Goal: Task Accomplishment & Management: Manage account settings

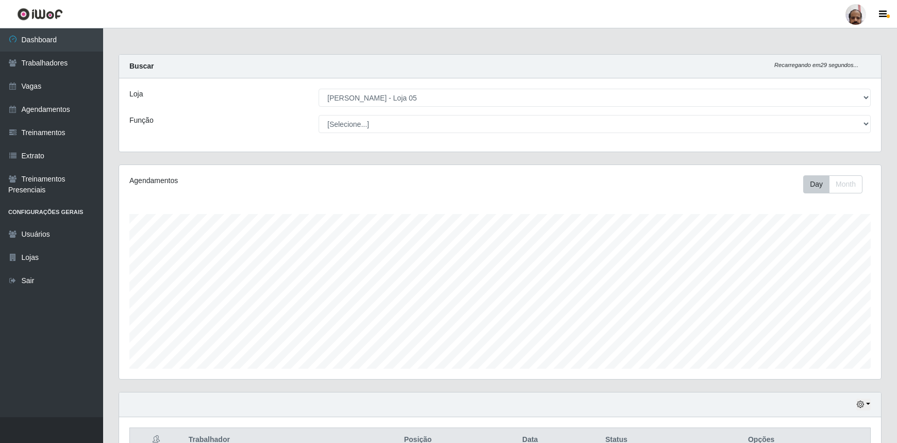
select select "252"
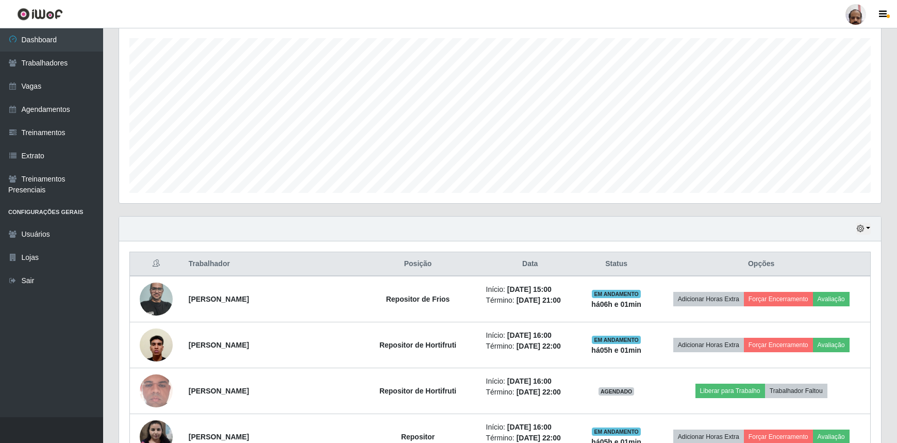
scroll to position [317, 0]
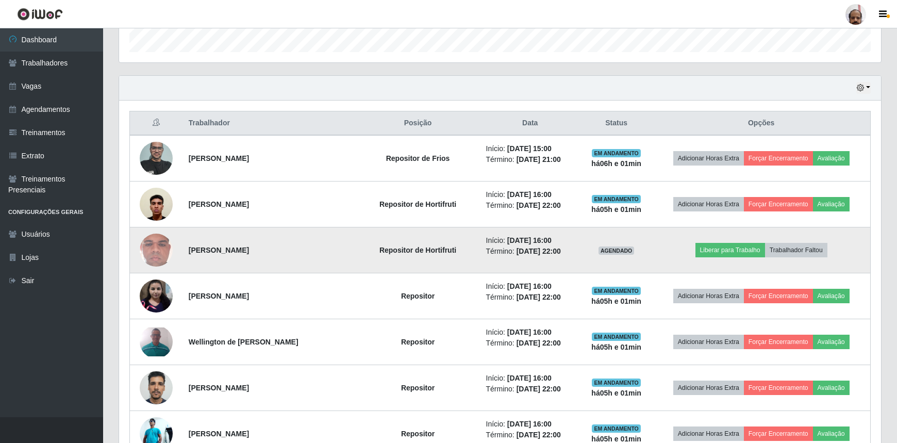
click at [155, 258] on img at bounding box center [156, 249] width 33 height 73
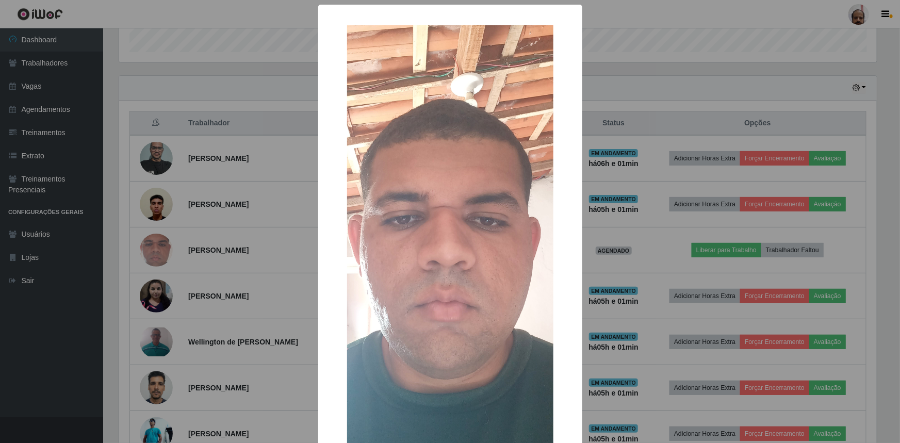
click at [612, 323] on div "× OK Cancel" at bounding box center [450, 221] width 900 height 443
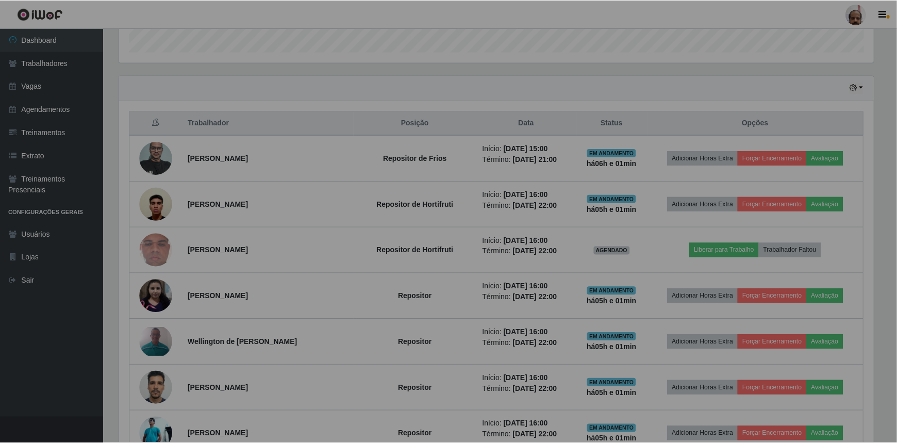
scroll to position [214, 762]
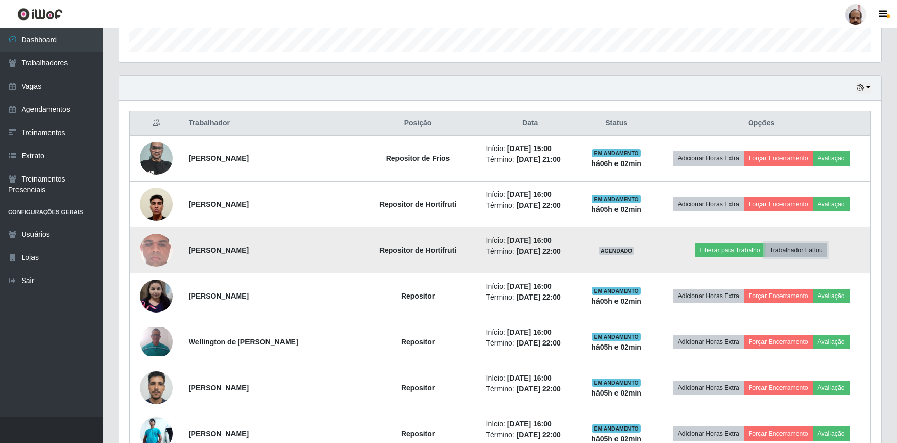
click at [808, 250] on button "Trabalhador Faltou" at bounding box center [796, 250] width 62 height 14
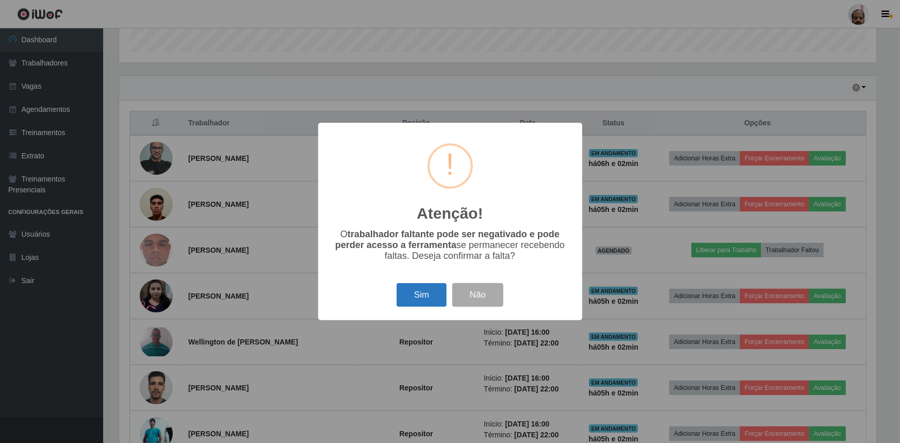
click at [422, 304] on button "Sim" at bounding box center [421, 295] width 50 height 24
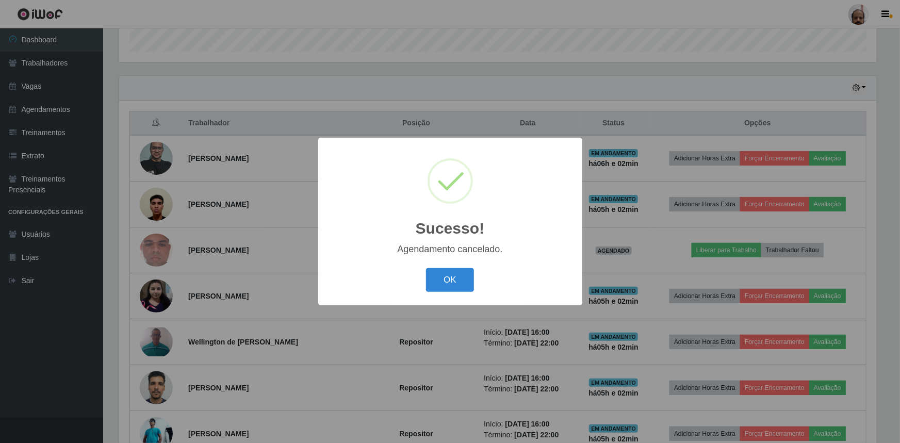
drag, startPoint x: 433, startPoint y: 264, endPoint x: 456, endPoint y: 280, distance: 28.5
click at [435, 266] on div "Sucesso! × Agendamento cancelado. OK Cancel" at bounding box center [450, 221] width 264 height 167
click at [456, 280] on button "OK" at bounding box center [450, 280] width 48 height 24
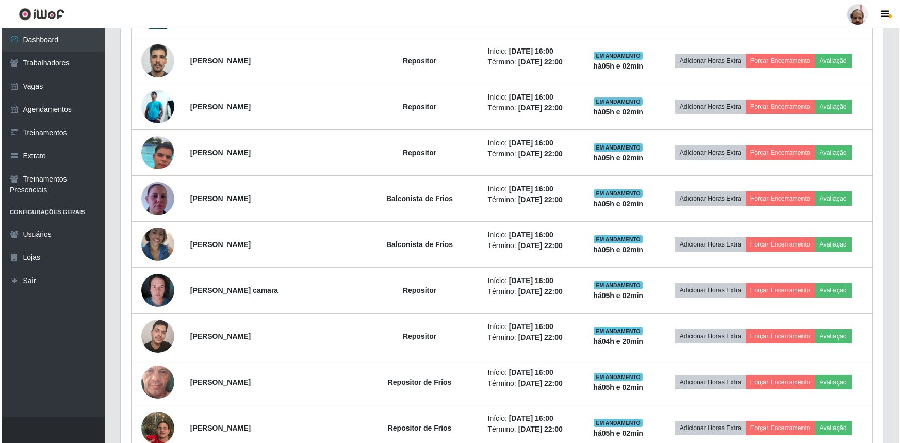
scroll to position [598, 0]
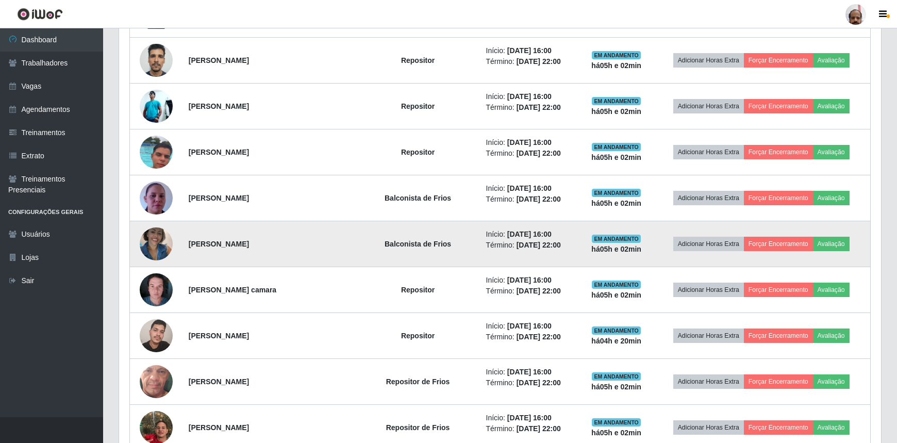
click at [162, 252] on img at bounding box center [156, 244] width 33 height 44
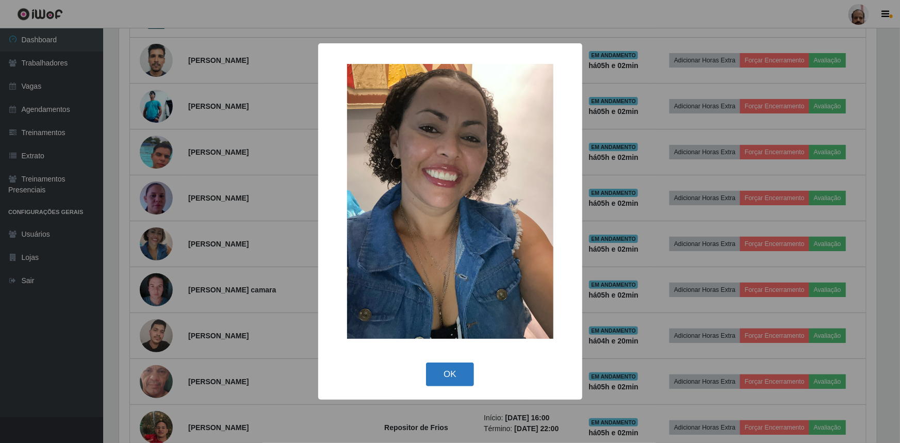
click at [453, 372] on button "OK" at bounding box center [450, 374] width 48 height 24
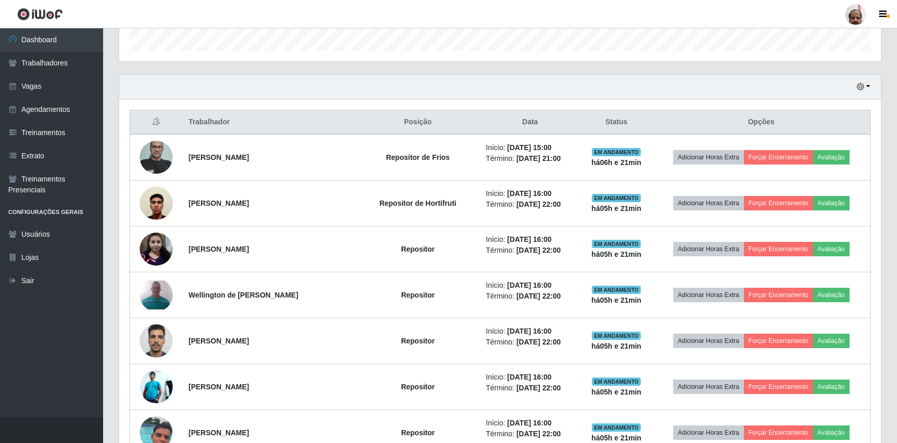
scroll to position [363, 0]
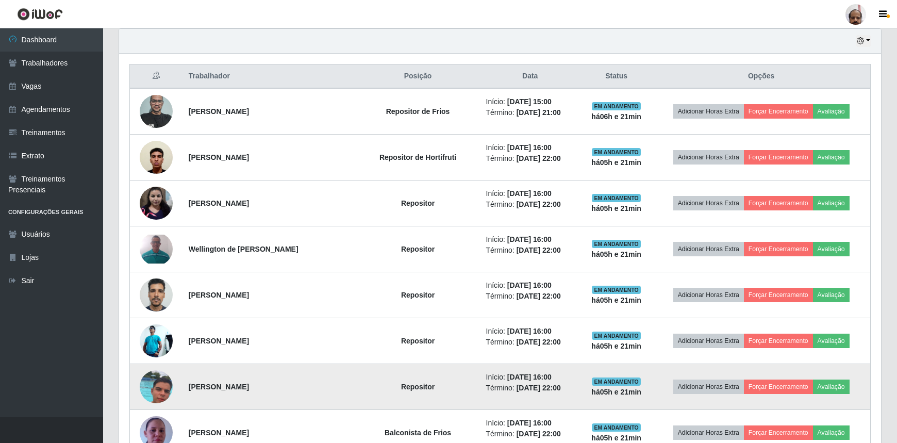
click at [152, 387] on img at bounding box center [156, 386] width 33 height 59
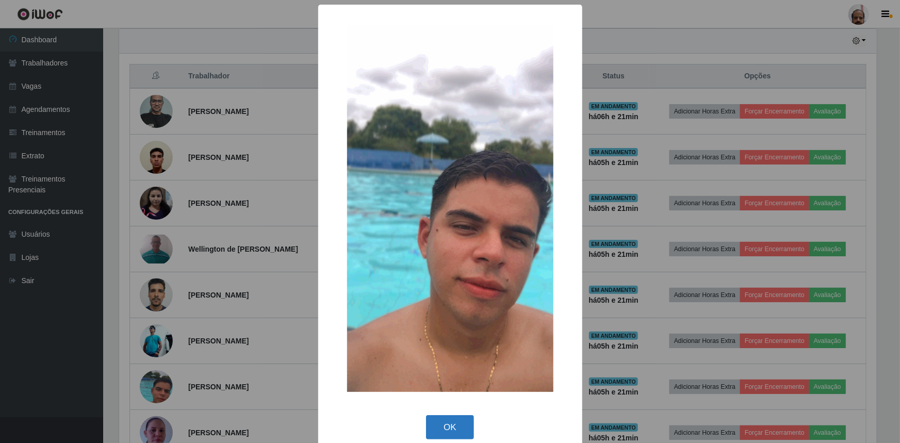
click at [446, 426] on button "OK" at bounding box center [450, 427] width 48 height 24
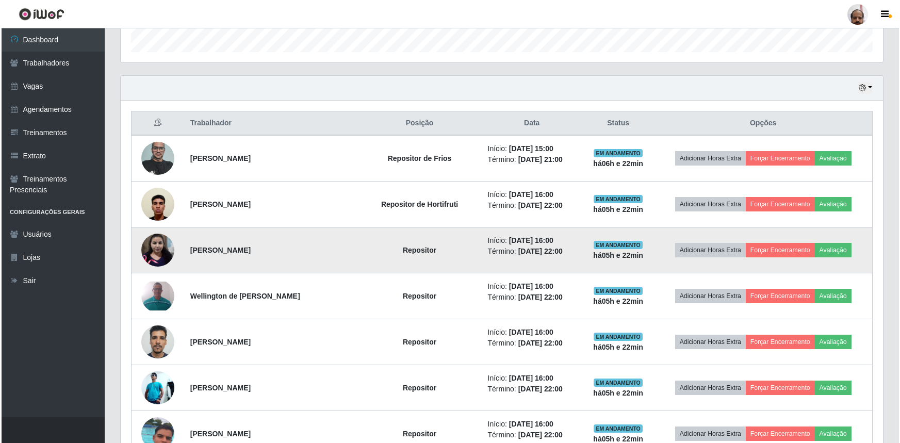
scroll to position [223, 0]
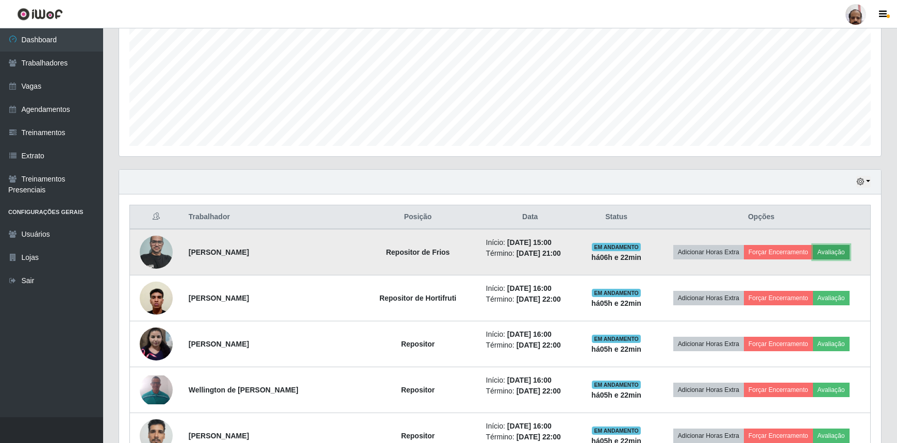
click at [832, 251] on button "Avaliação" at bounding box center [831, 252] width 37 height 14
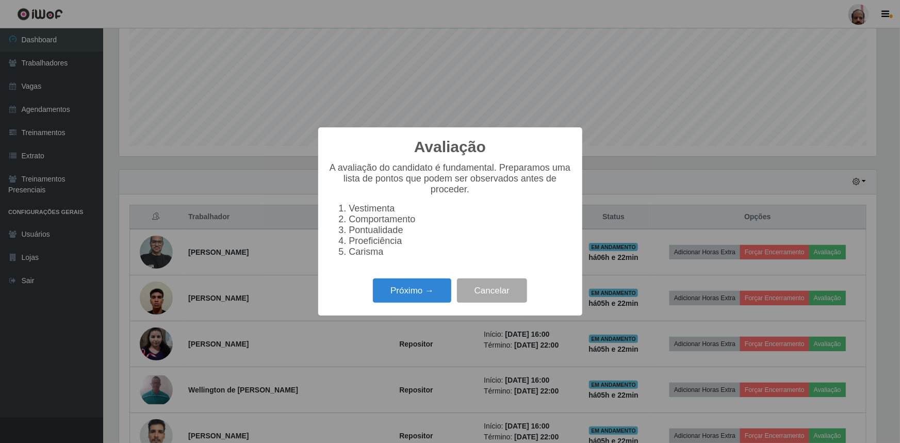
scroll to position [214, 757]
click at [402, 294] on button "Próximo →" at bounding box center [412, 290] width 78 height 24
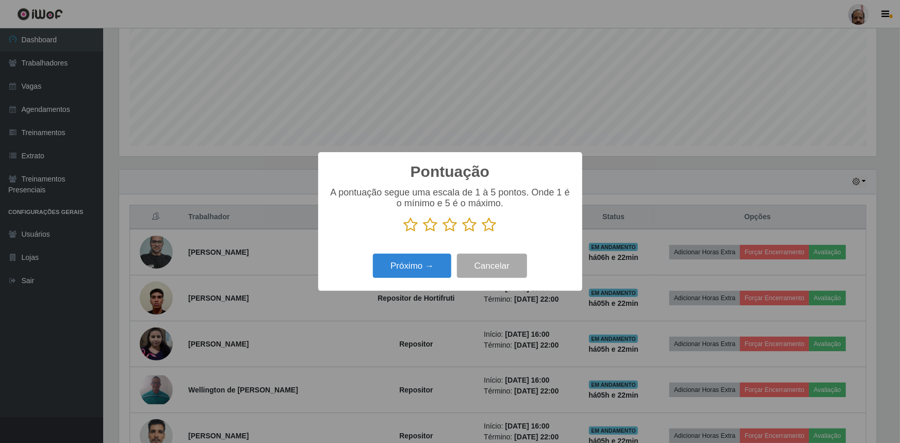
click at [486, 223] on icon at bounding box center [489, 224] width 14 height 15
click at [482, 233] on input "radio" at bounding box center [482, 233] width 0 height 0
click at [419, 265] on button "Próximo →" at bounding box center [412, 266] width 78 height 24
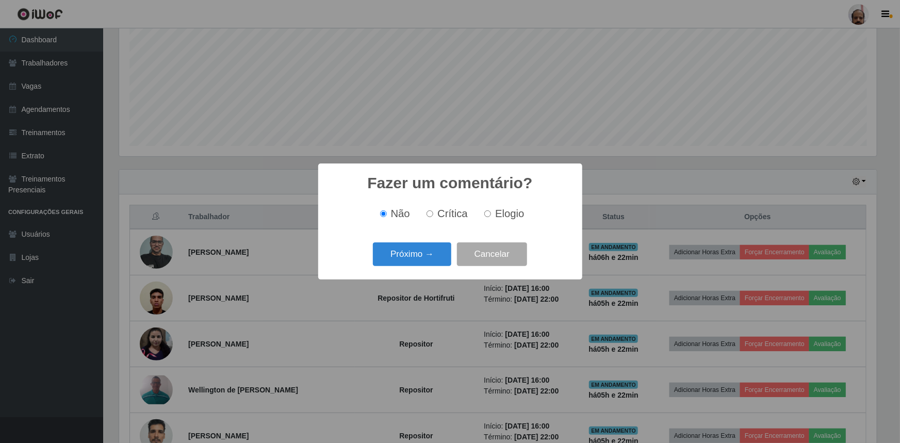
click at [498, 213] on span "Elogio" at bounding box center [509, 213] width 29 height 11
click at [491, 213] on input "Elogio" at bounding box center [487, 213] width 7 height 7
radio input "true"
click at [417, 253] on button "Próximo →" at bounding box center [412, 254] width 78 height 24
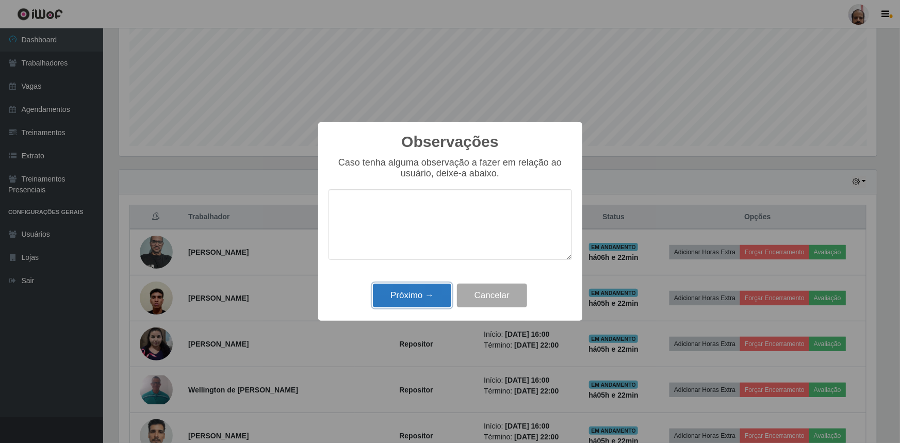
drag, startPoint x: 412, startPoint y: 297, endPoint x: 440, endPoint y: 295, distance: 27.4
click at [412, 297] on button "Próximo →" at bounding box center [412, 296] width 78 height 24
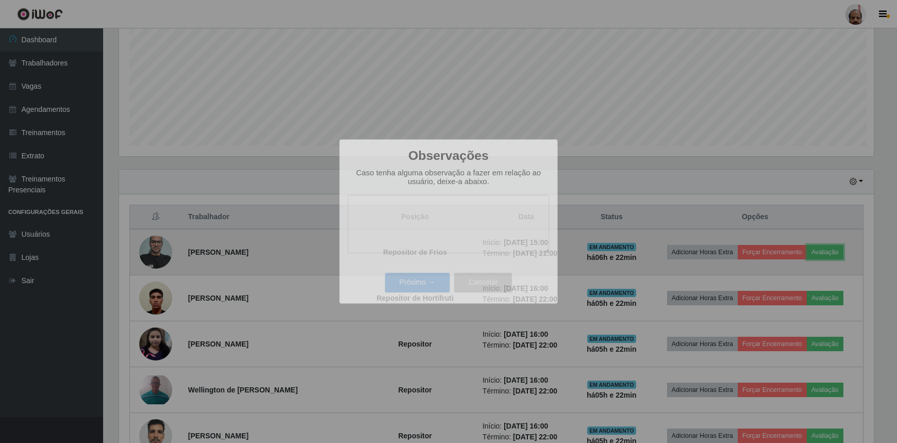
scroll to position [214, 762]
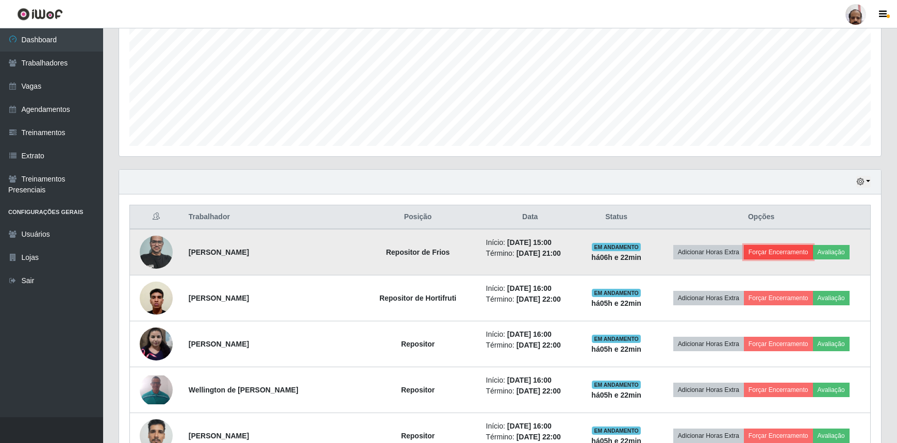
click at [772, 245] on button "Forçar Encerramento" at bounding box center [778, 252] width 69 height 14
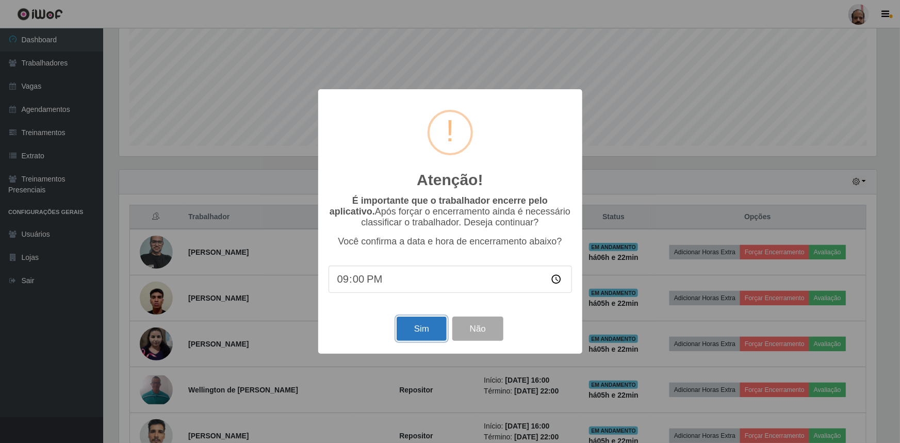
click at [426, 329] on button "Sim" at bounding box center [421, 329] width 50 height 24
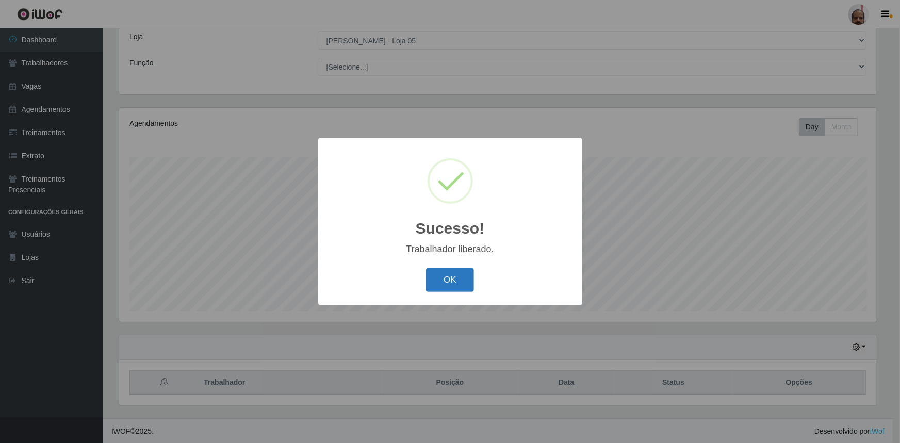
click at [450, 276] on button "OK" at bounding box center [450, 280] width 48 height 24
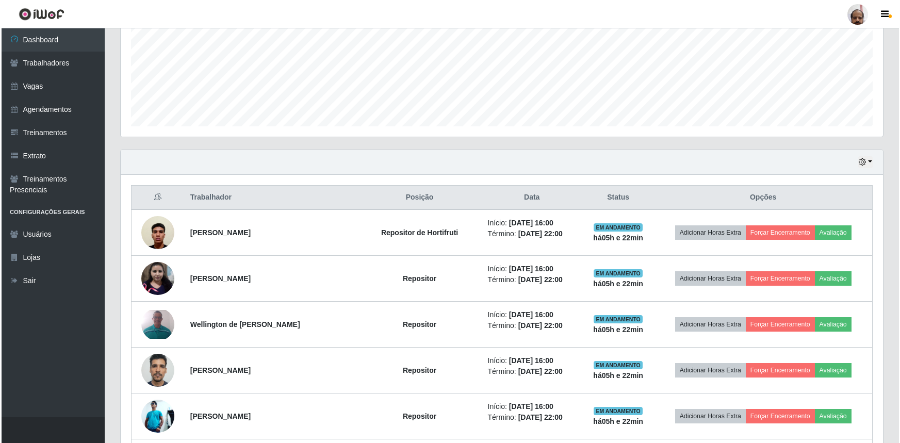
scroll to position [245, 0]
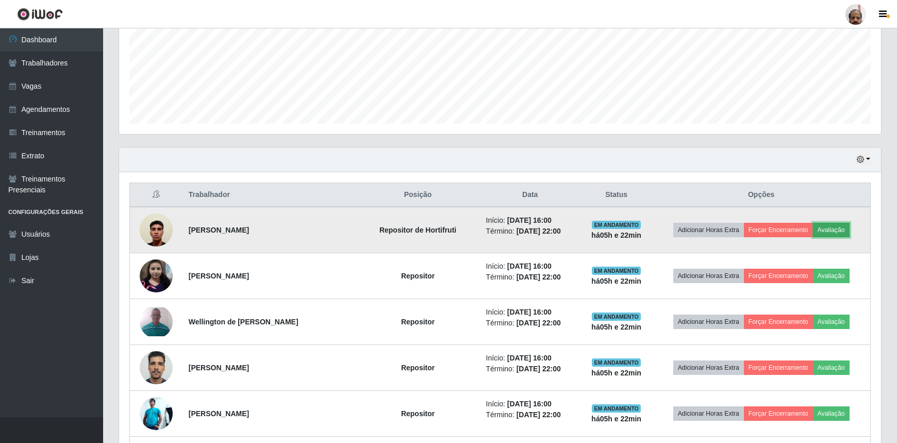
click at [834, 228] on button "Avaliação" at bounding box center [831, 230] width 37 height 14
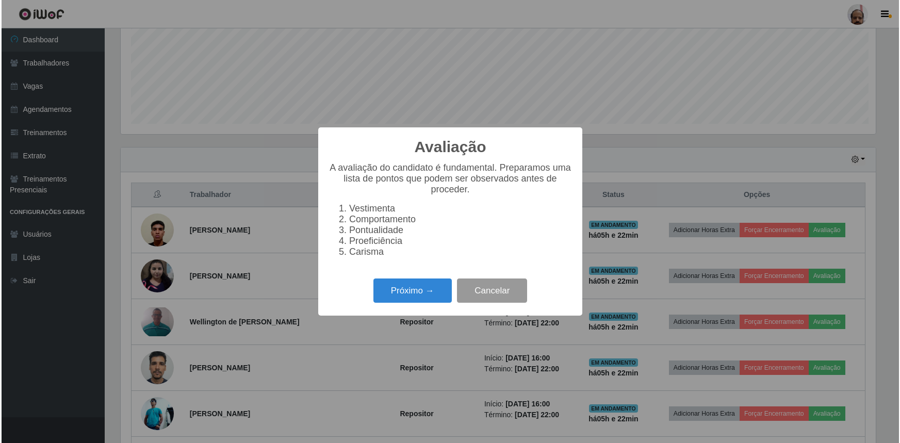
scroll to position [214, 757]
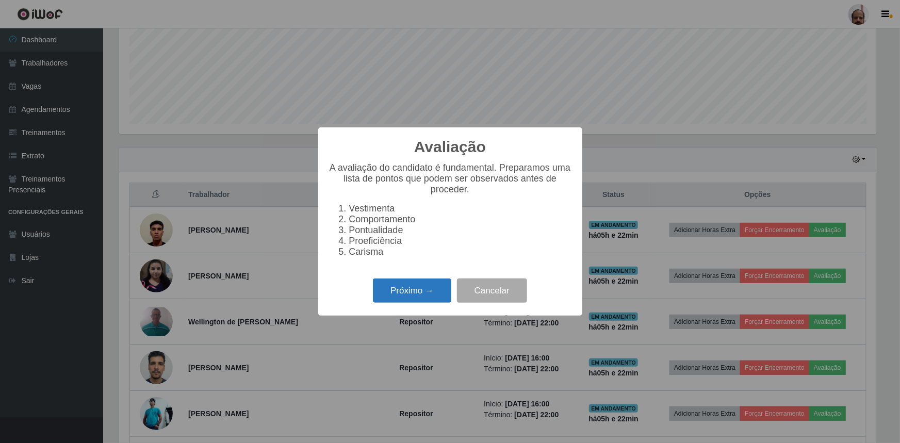
click at [417, 290] on button "Próximo →" at bounding box center [412, 290] width 78 height 24
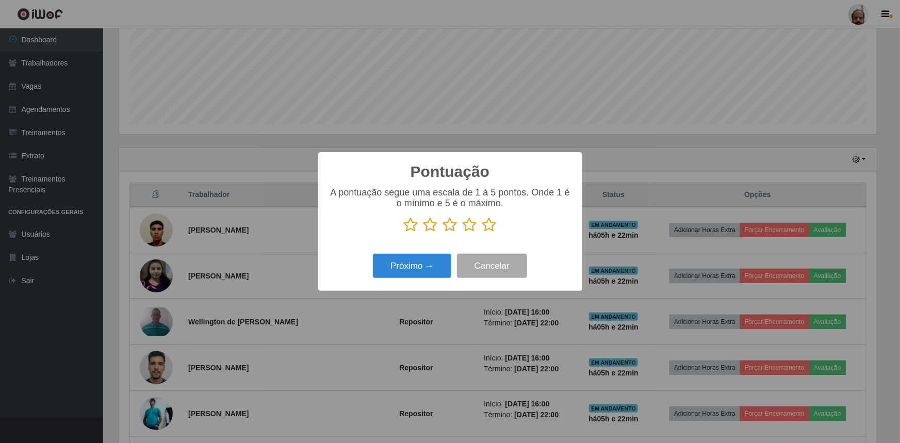
click at [485, 221] on icon at bounding box center [489, 224] width 14 height 15
click at [482, 233] on input "radio" at bounding box center [482, 233] width 0 height 0
click at [422, 258] on button "Próximo →" at bounding box center [412, 266] width 78 height 24
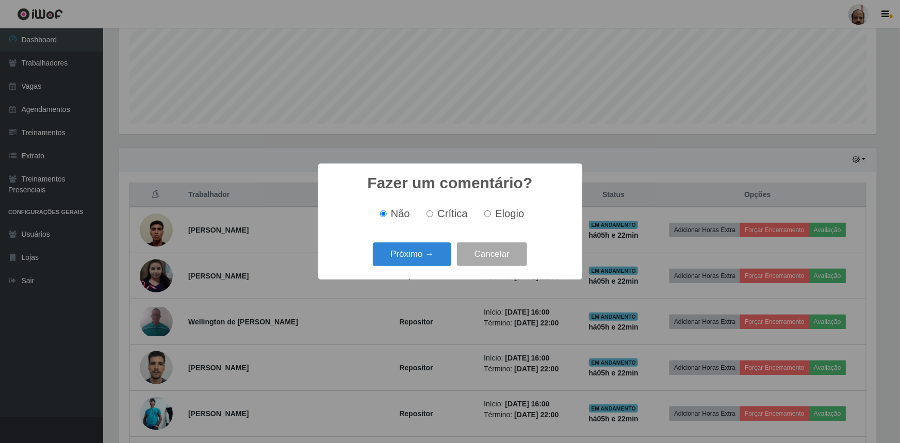
click at [500, 213] on span "Elogio" at bounding box center [509, 213] width 29 height 11
click at [491, 213] on input "Elogio" at bounding box center [487, 213] width 7 height 7
radio input "true"
click at [425, 253] on button "Próximo →" at bounding box center [412, 254] width 78 height 24
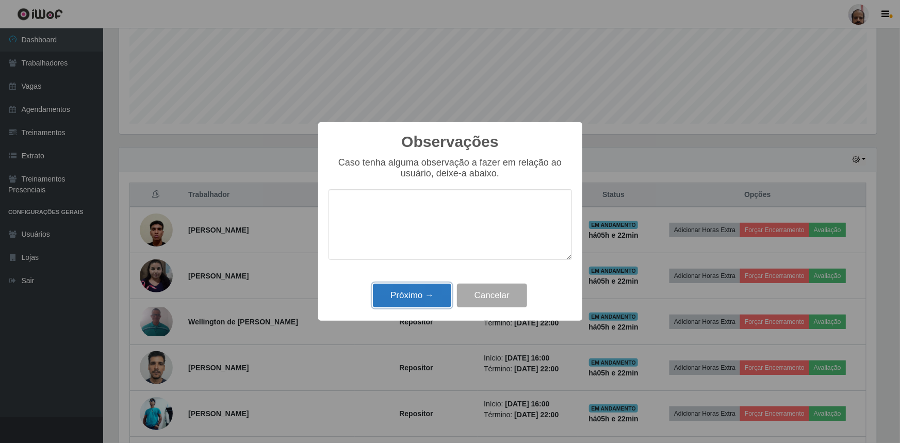
drag, startPoint x: 407, startPoint y: 296, endPoint x: 650, endPoint y: 294, distance: 242.3
click at [407, 296] on button "Próximo →" at bounding box center [412, 296] width 78 height 24
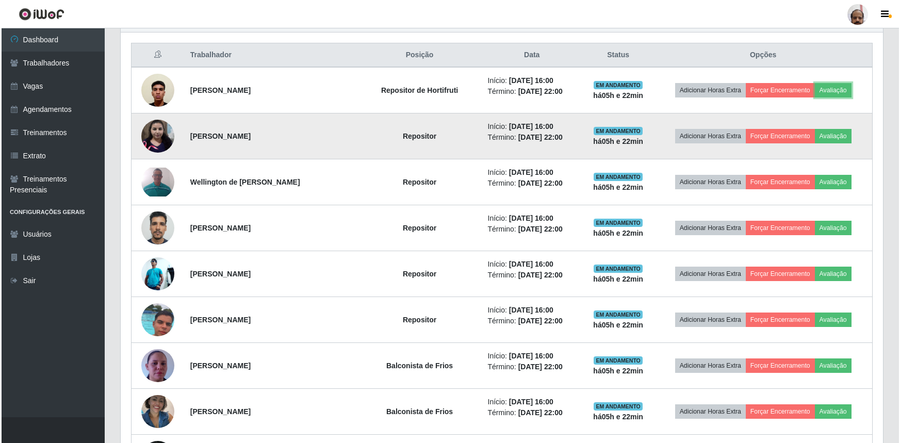
scroll to position [386, 0]
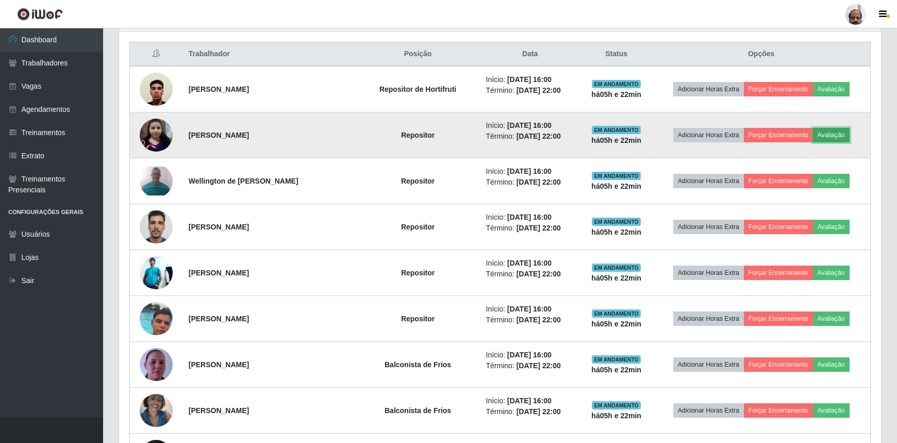
click at [837, 134] on button "Avaliação" at bounding box center [831, 135] width 37 height 14
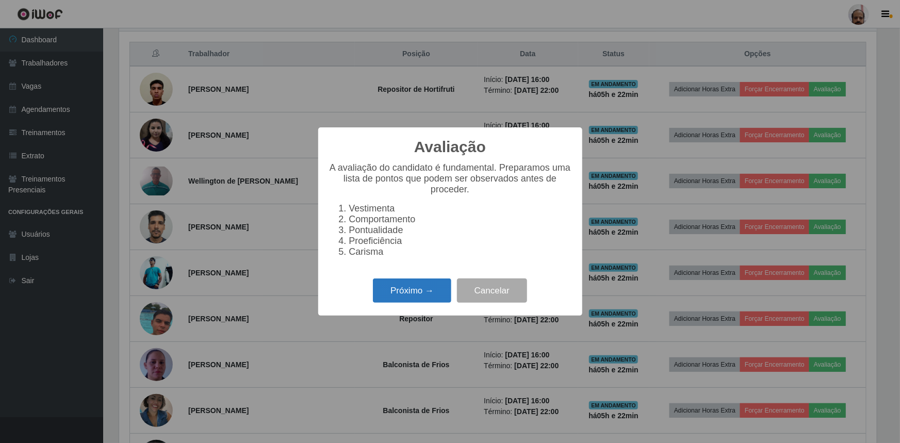
click at [418, 299] on button "Próximo →" at bounding box center [412, 290] width 78 height 24
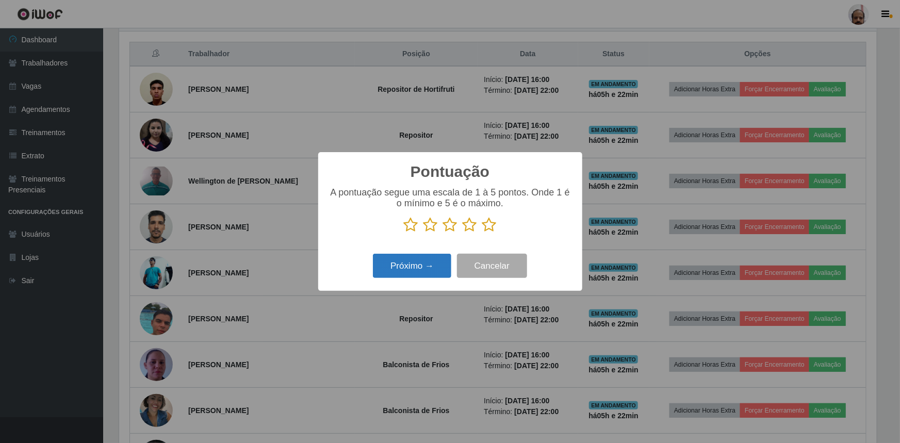
scroll to position [515370, 514826]
click at [487, 231] on icon at bounding box center [489, 224] width 14 height 15
click at [482, 233] on input "radio" at bounding box center [482, 233] width 0 height 0
click at [431, 263] on button "Próximo →" at bounding box center [412, 266] width 78 height 24
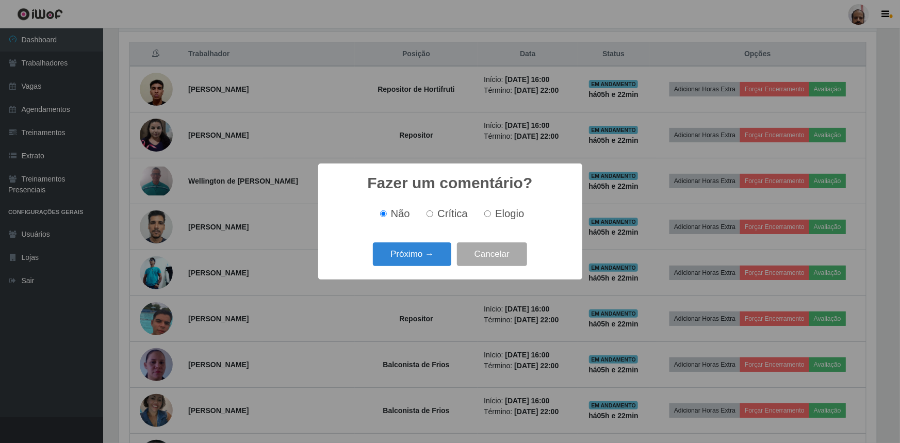
click at [503, 226] on div "Não Crítica Elogio" at bounding box center [449, 213] width 243 height 30
drag, startPoint x: 502, startPoint y: 210, endPoint x: 473, endPoint y: 228, distance: 34.0
click at [502, 211] on span "Elogio" at bounding box center [509, 213] width 29 height 11
click at [491, 211] on input "Elogio" at bounding box center [487, 213] width 7 height 7
radio input "true"
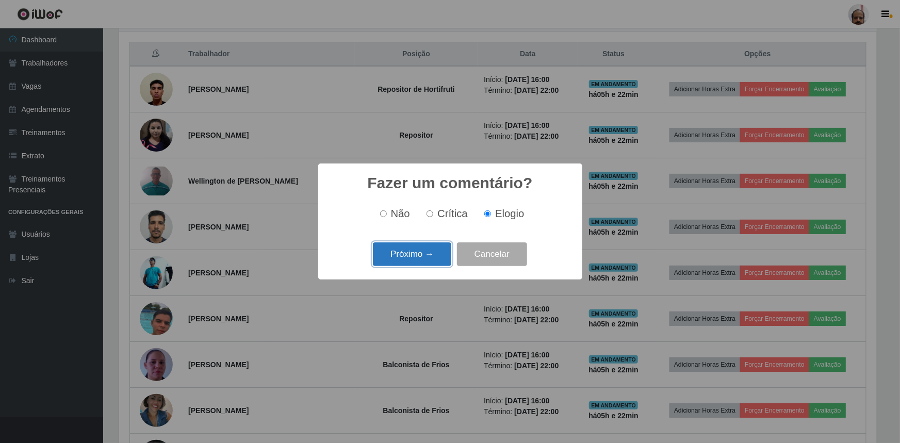
click at [407, 256] on button "Próximo →" at bounding box center [412, 254] width 78 height 24
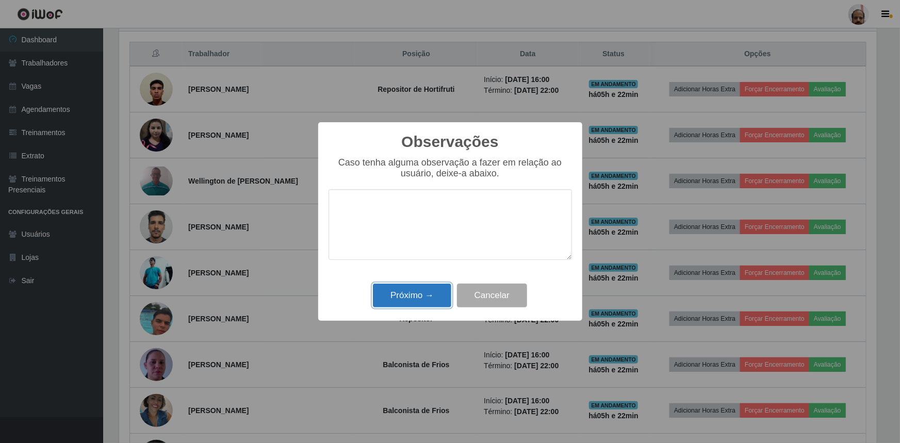
click at [405, 286] on button "Próximo →" at bounding box center [412, 296] width 78 height 24
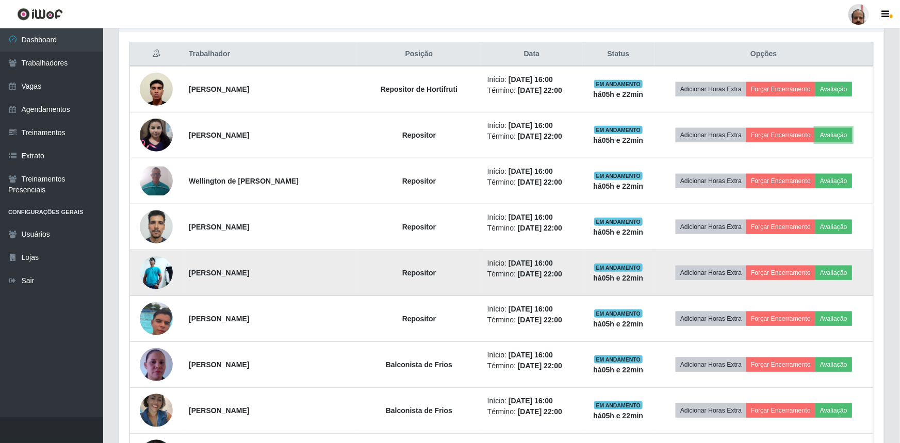
scroll to position [214, 762]
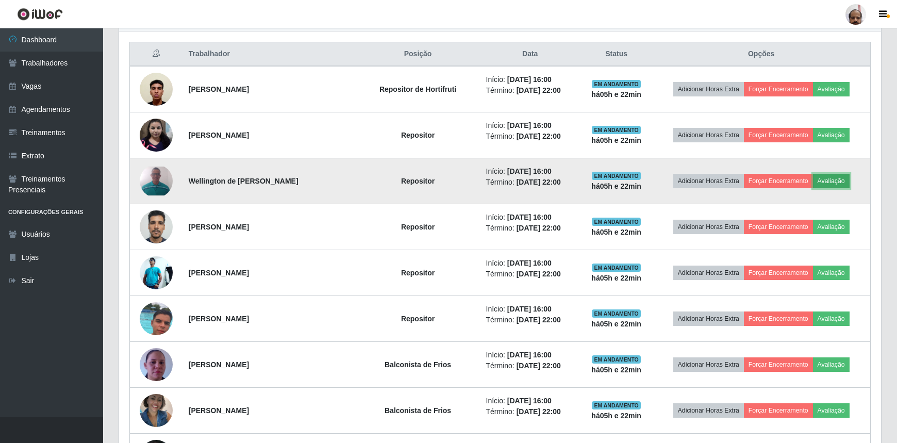
click at [845, 179] on button "Avaliação" at bounding box center [831, 181] width 37 height 14
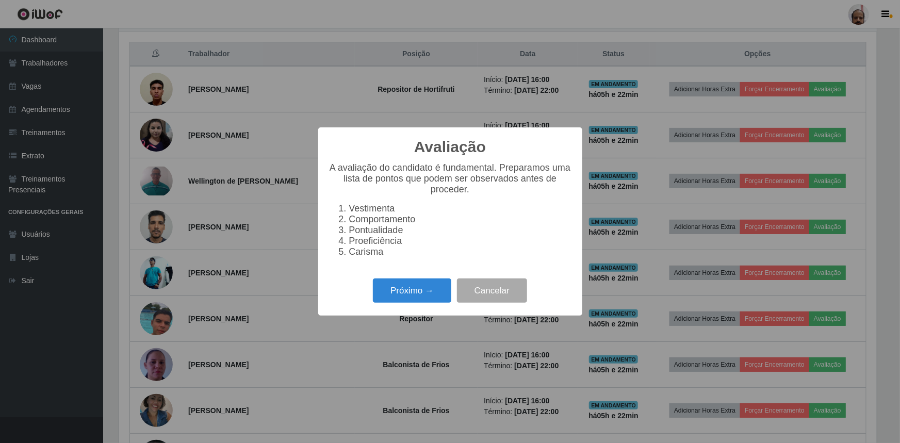
scroll to position [0, 0]
click at [409, 291] on button "Próximo →" at bounding box center [412, 290] width 78 height 24
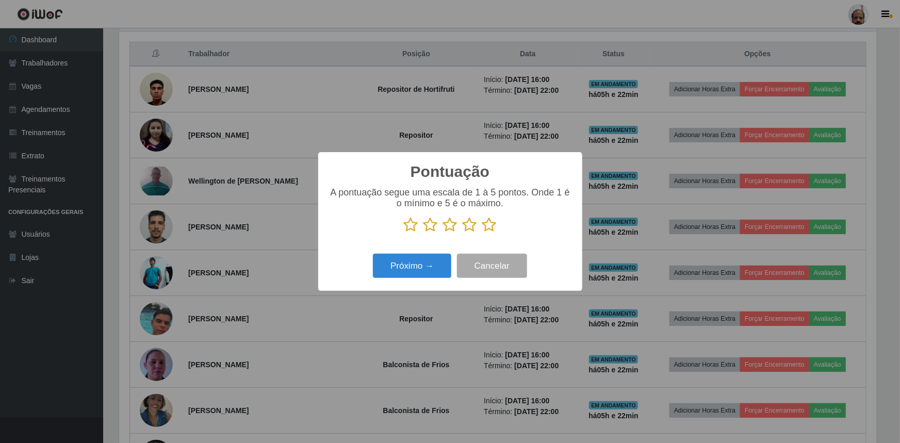
drag, startPoint x: 489, startPoint y: 224, endPoint x: 462, endPoint y: 249, distance: 36.1
click at [489, 225] on icon at bounding box center [489, 224] width 14 height 15
click at [482, 233] on input "radio" at bounding box center [482, 233] width 0 height 0
click at [426, 266] on button "Próximo →" at bounding box center [412, 266] width 78 height 24
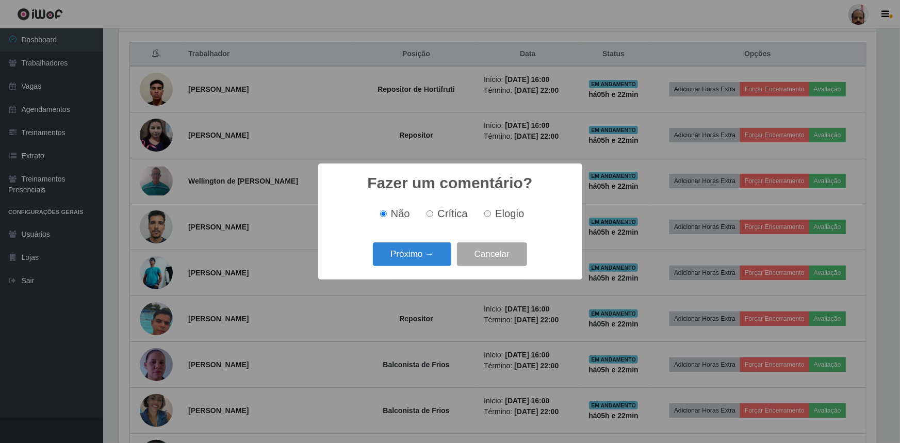
click at [490, 214] on label "Elogio" at bounding box center [502, 214] width 44 height 12
click at [490, 214] on input "Elogio" at bounding box center [487, 213] width 7 height 7
radio input "true"
click at [406, 251] on button "Próximo →" at bounding box center [412, 254] width 78 height 24
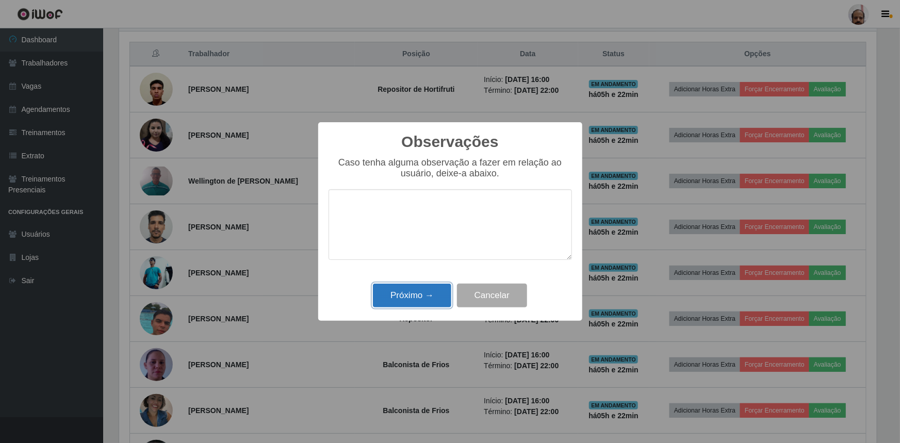
click at [408, 289] on button "Próximo →" at bounding box center [412, 296] width 78 height 24
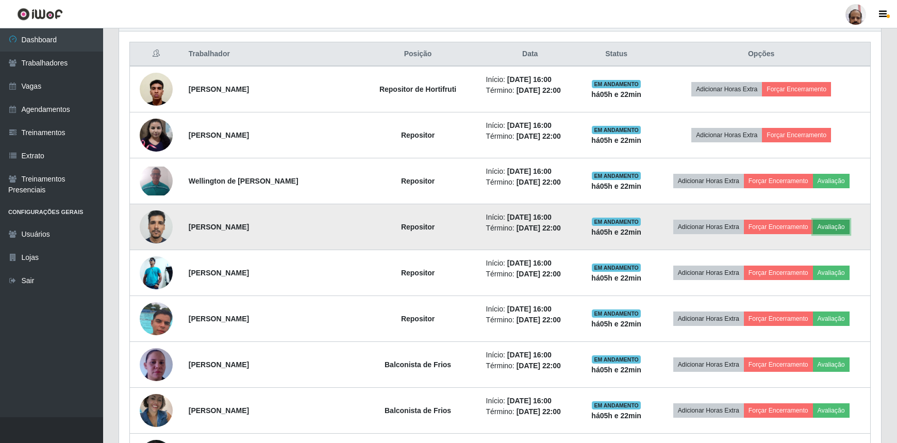
click at [838, 222] on button "Avaliação" at bounding box center [831, 227] width 37 height 14
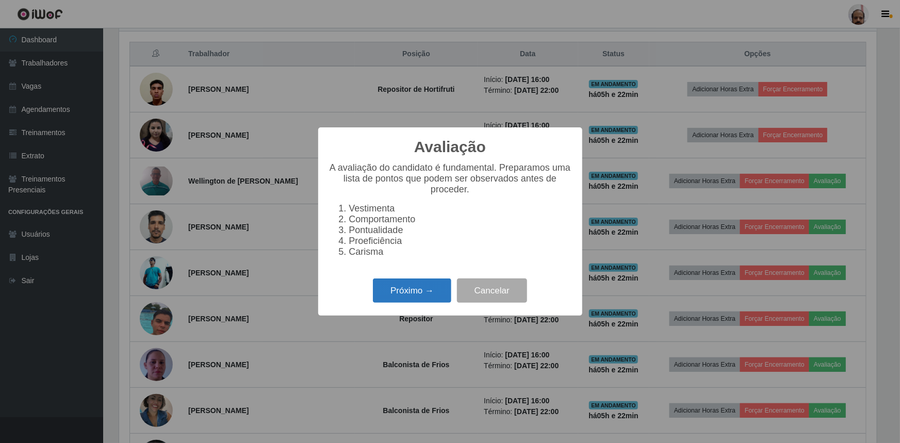
click at [411, 297] on button "Próximo →" at bounding box center [412, 290] width 78 height 24
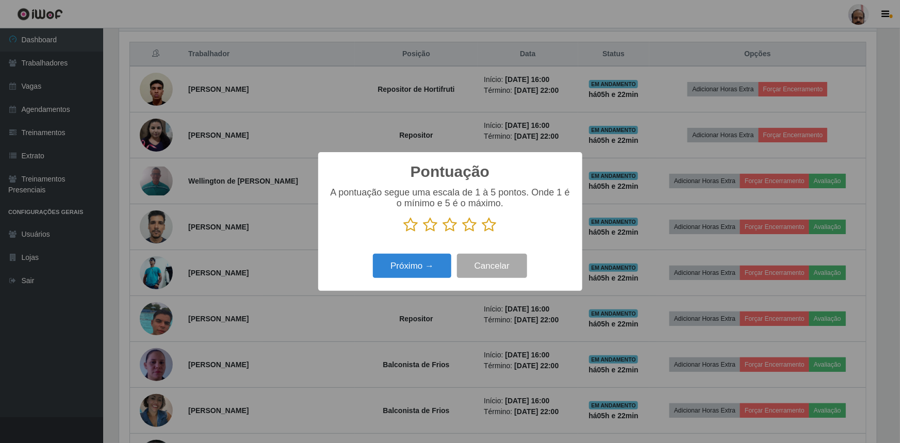
click at [484, 221] on icon at bounding box center [489, 224] width 14 height 15
click at [482, 233] on input "radio" at bounding box center [482, 233] width 0 height 0
drag, startPoint x: 372, startPoint y: 266, endPoint x: 389, endPoint y: 253, distance: 21.3
click at [377, 262] on div "Próximo → Cancelar" at bounding box center [449, 265] width 243 height 29
click at [405, 263] on button "Próximo →" at bounding box center [412, 266] width 78 height 24
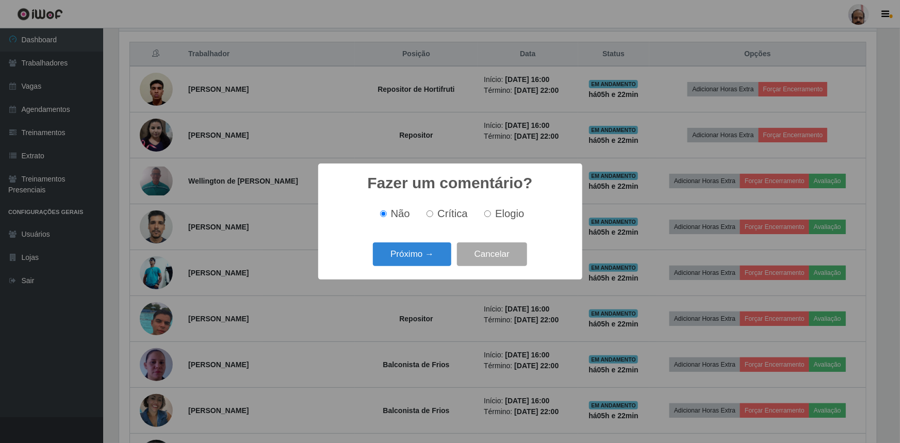
drag, startPoint x: 510, startPoint y: 209, endPoint x: 502, endPoint y: 216, distance: 10.3
click at [510, 209] on span "Elogio" at bounding box center [509, 213] width 29 height 11
click at [491, 210] on input "Elogio" at bounding box center [487, 213] width 7 height 7
radio input "true"
click at [392, 261] on button "Próximo →" at bounding box center [412, 254] width 78 height 24
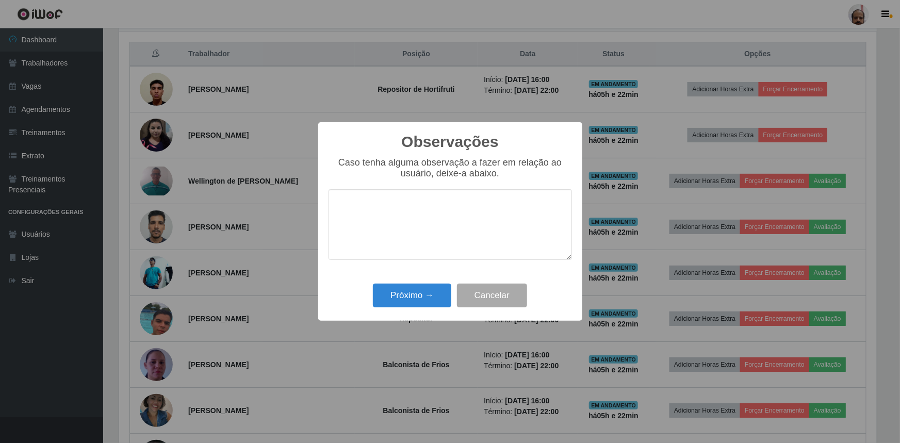
click at [398, 309] on div "Próximo → Cancelar" at bounding box center [449, 294] width 243 height 29
click at [399, 296] on button "Próximo →" at bounding box center [412, 296] width 78 height 24
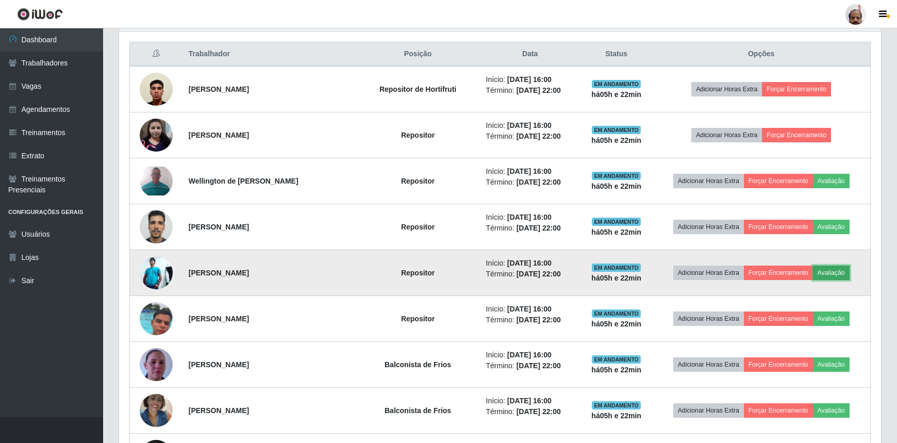
click at [833, 276] on button "Avaliação" at bounding box center [831, 273] width 37 height 14
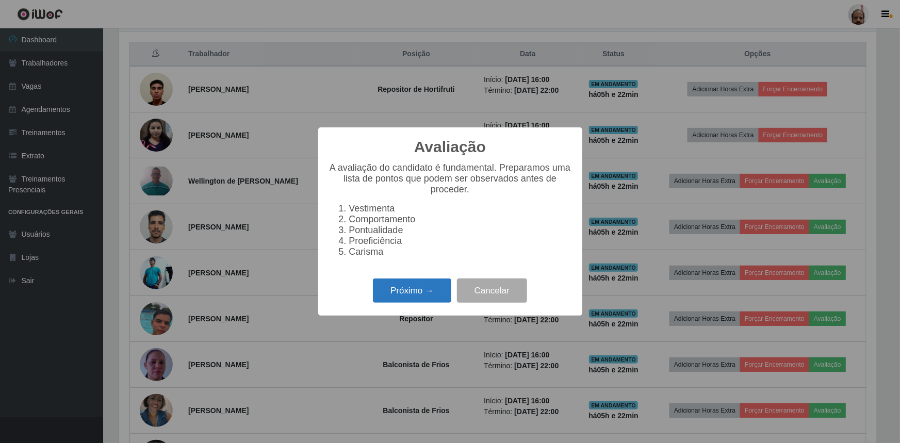
click at [399, 290] on button "Próximo →" at bounding box center [412, 290] width 78 height 24
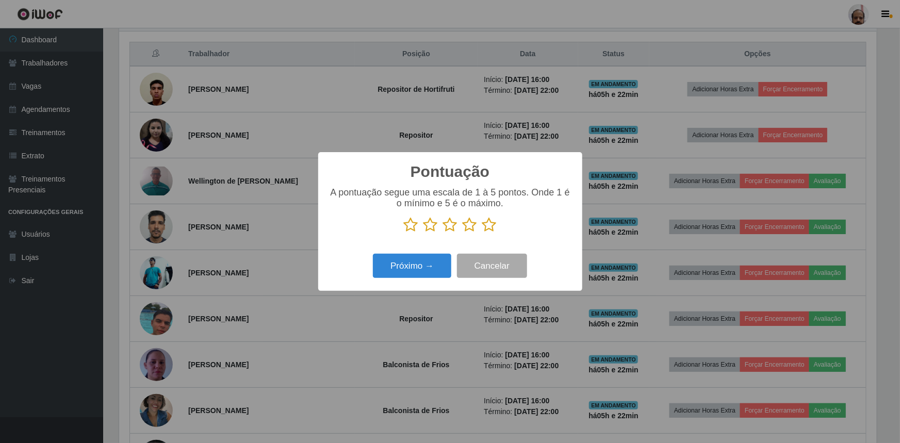
click at [487, 225] on icon at bounding box center [489, 224] width 14 height 15
click at [482, 233] on input "radio" at bounding box center [482, 233] width 0 height 0
click at [422, 261] on button "Próximo →" at bounding box center [412, 266] width 78 height 24
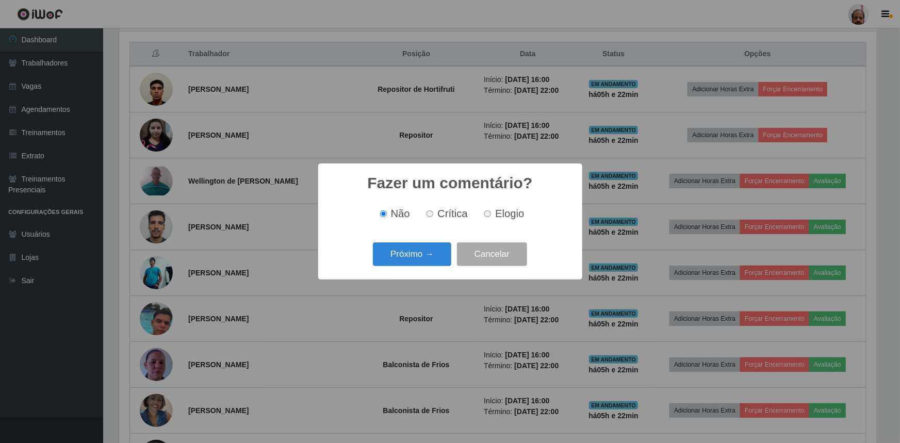
click at [482, 211] on label "Elogio" at bounding box center [502, 214] width 44 height 12
click at [484, 211] on input "Elogio" at bounding box center [487, 213] width 7 height 7
radio input "true"
click at [404, 252] on button "Próximo →" at bounding box center [412, 254] width 78 height 24
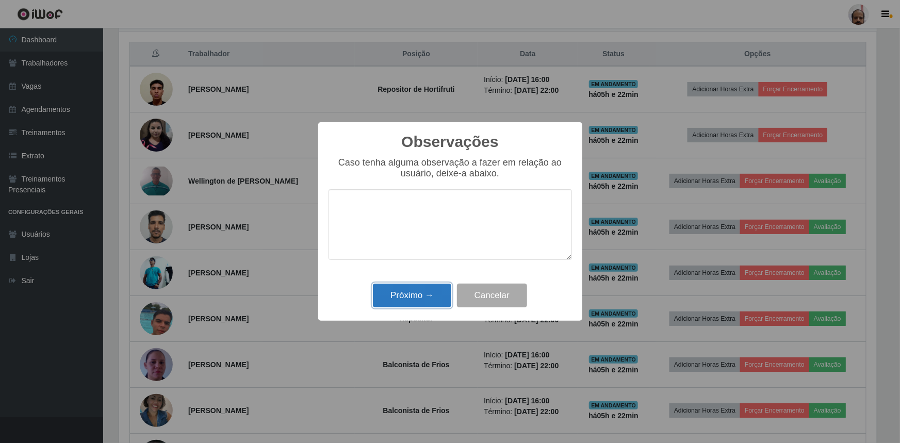
click at [401, 302] on button "Próximo →" at bounding box center [412, 296] width 78 height 24
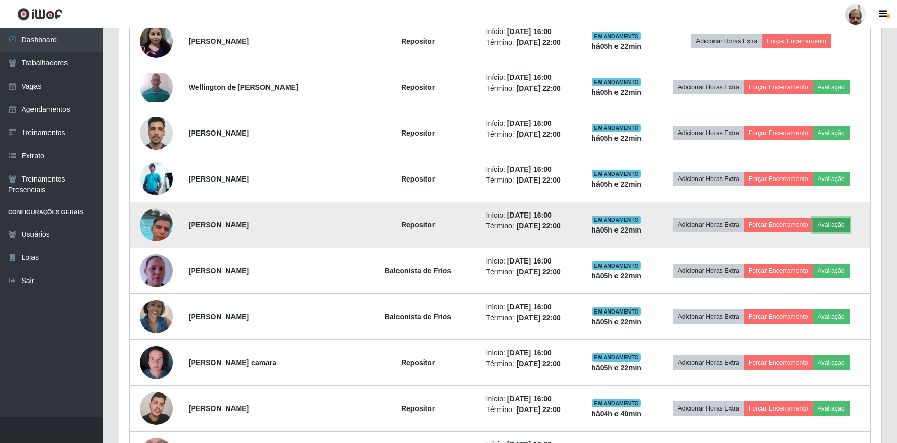
click at [845, 224] on button "Avaliação" at bounding box center [831, 225] width 37 height 14
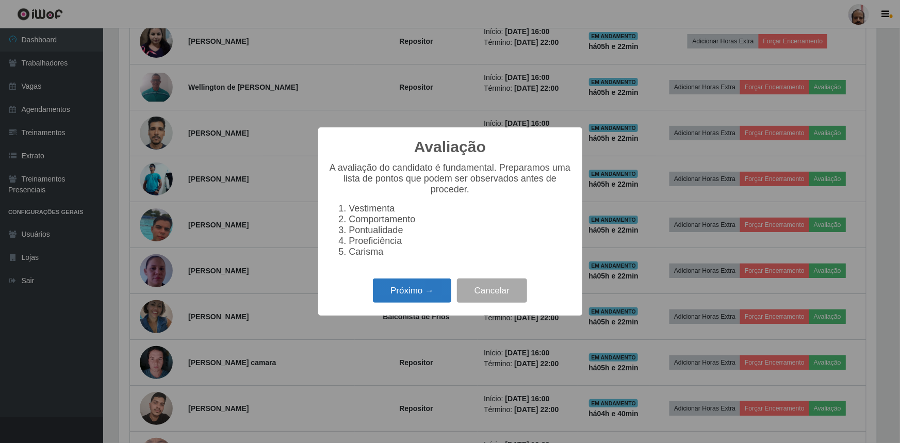
click at [415, 303] on button "Próximo →" at bounding box center [412, 290] width 78 height 24
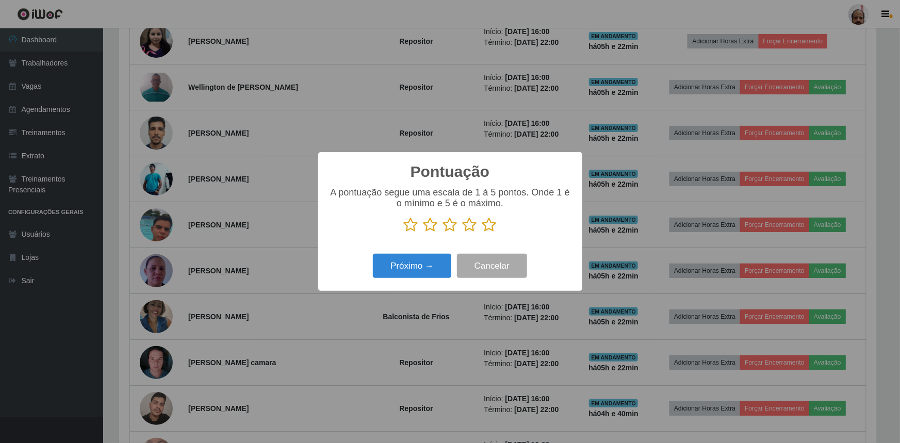
click at [488, 225] on icon at bounding box center [489, 224] width 14 height 15
click at [482, 233] on input "radio" at bounding box center [482, 233] width 0 height 0
click at [434, 268] on button "Próximo →" at bounding box center [412, 266] width 78 height 24
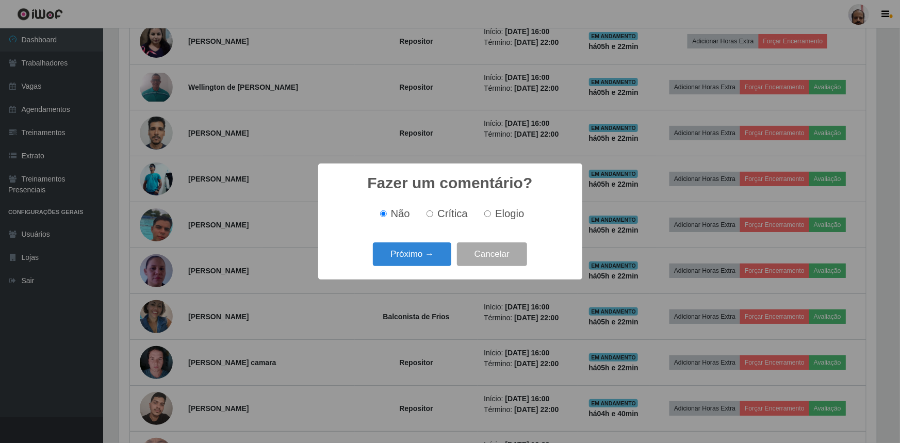
click at [493, 212] on label "Elogio" at bounding box center [502, 214] width 44 height 12
click at [491, 212] on input "Elogio" at bounding box center [487, 213] width 7 height 7
radio input "true"
click at [420, 260] on button "Próximo →" at bounding box center [412, 254] width 78 height 24
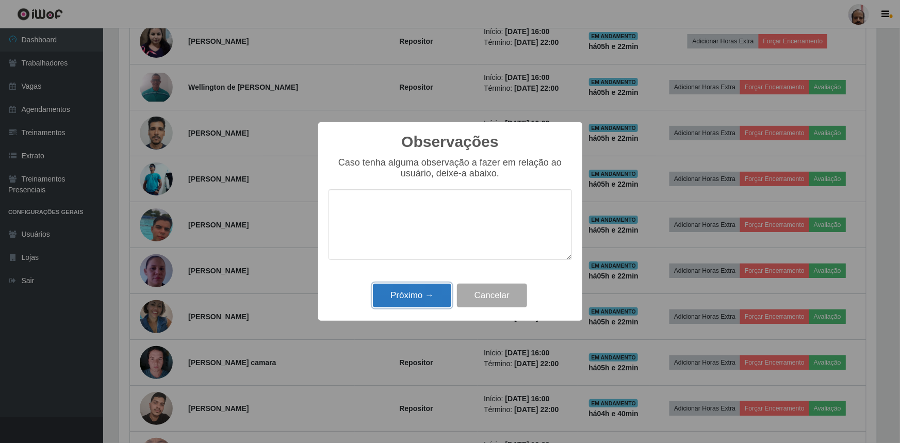
click at [424, 296] on button "Próximo →" at bounding box center [412, 296] width 78 height 24
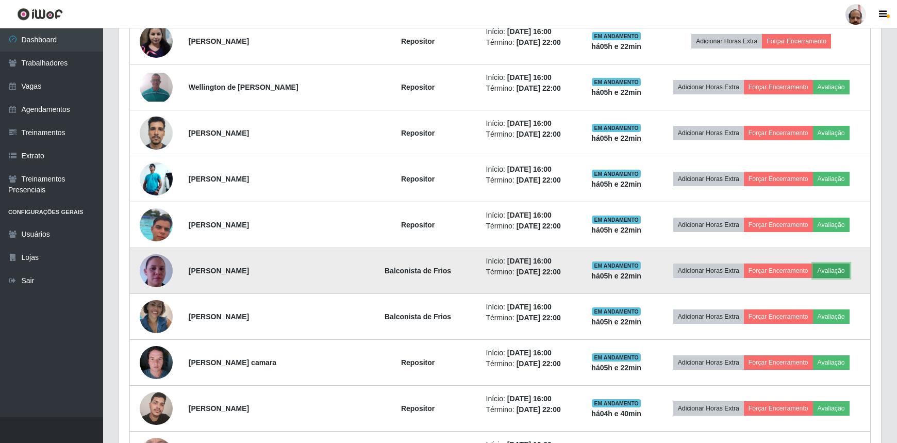
click at [831, 267] on button "Avaliação" at bounding box center [831, 270] width 37 height 14
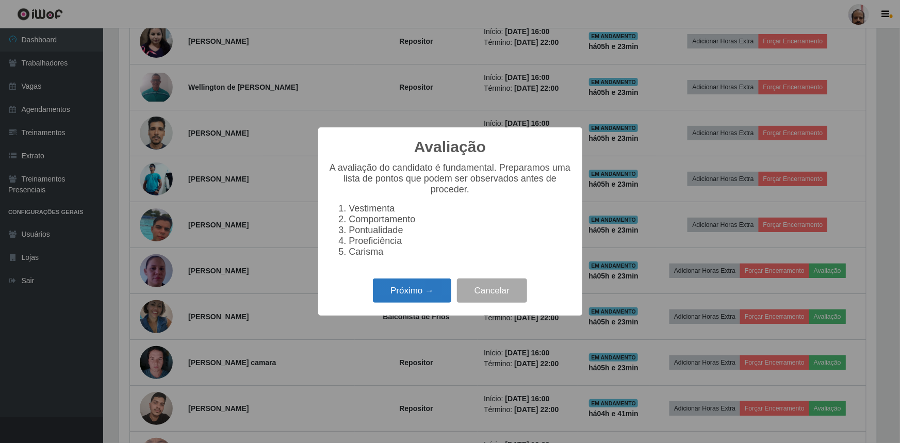
click at [416, 293] on button "Próximo →" at bounding box center [412, 290] width 78 height 24
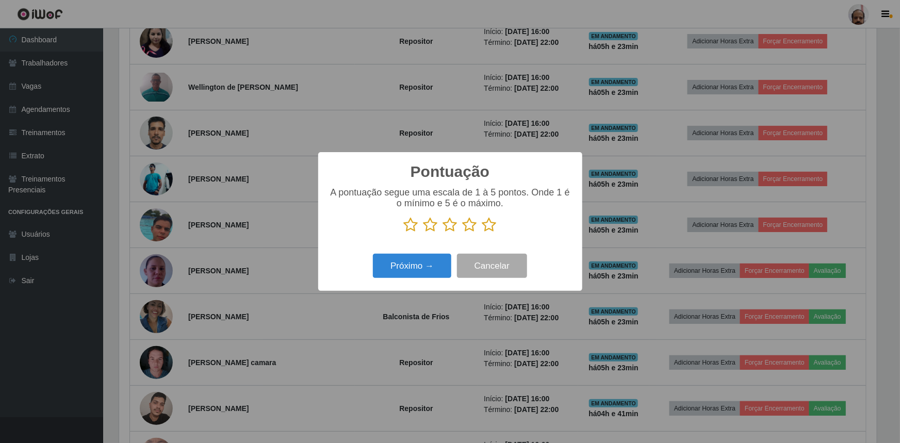
click at [487, 227] on icon at bounding box center [489, 224] width 14 height 15
click at [482, 233] on input "radio" at bounding box center [482, 233] width 0 height 0
click at [407, 268] on button "Próximo →" at bounding box center [412, 266] width 78 height 24
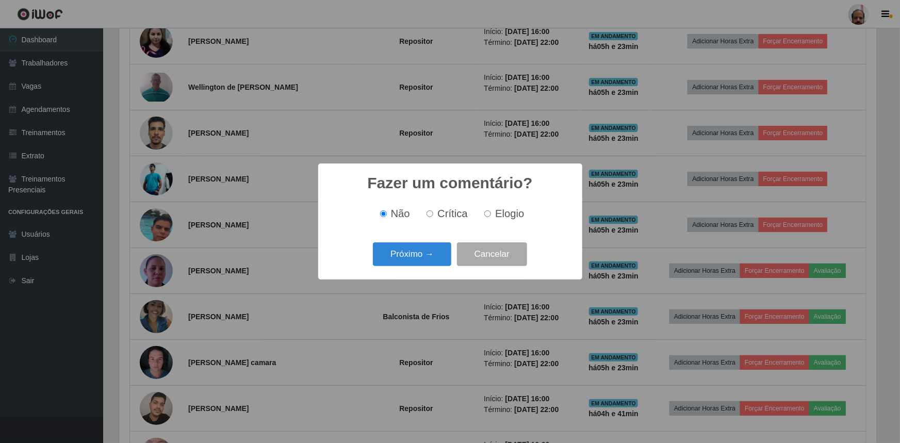
click at [495, 214] on span "Elogio" at bounding box center [509, 213] width 29 height 11
click at [491, 214] on input "Elogio" at bounding box center [487, 213] width 7 height 7
radio input "true"
click at [407, 256] on button "Próximo →" at bounding box center [412, 254] width 78 height 24
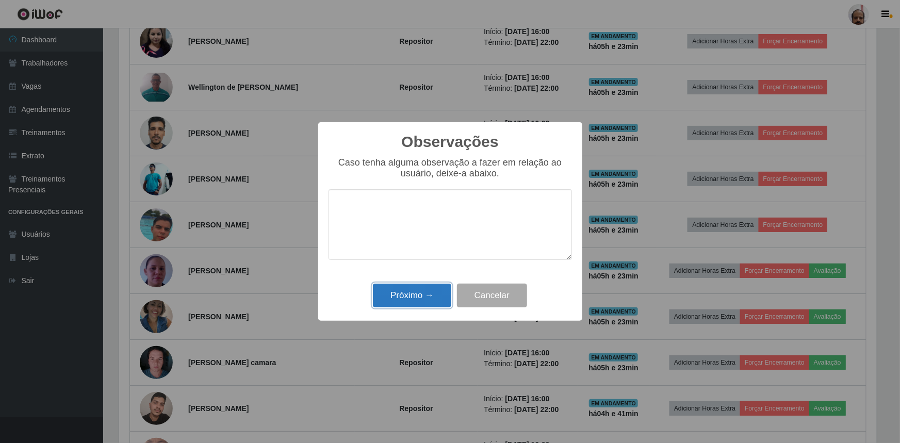
click at [419, 297] on button "Próximo →" at bounding box center [412, 296] width 78 height 24
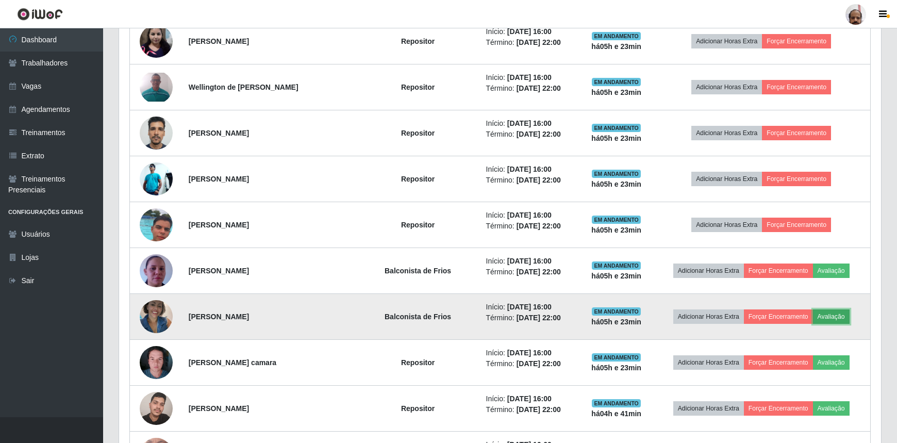
click at [847, 315] on button "Avaliação" at bounding box center [831, 316] width 37 height 14
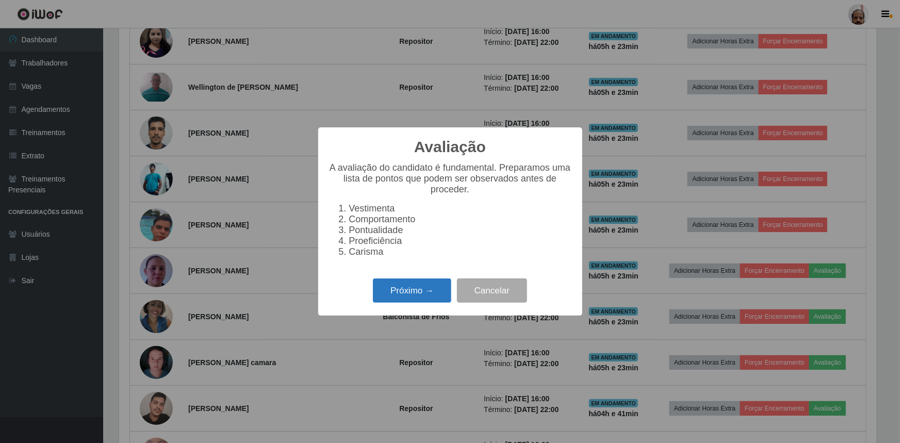
click at [400, 294] on button "Próximo →" at bounding box center [412, 290] width 78 height 24
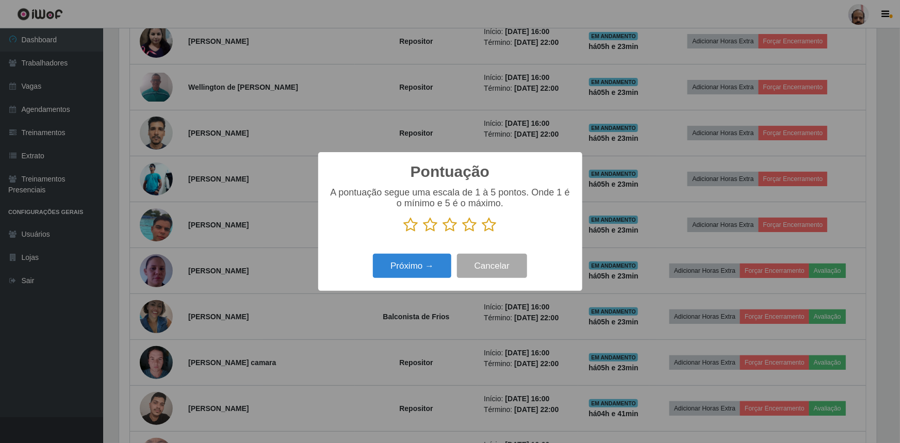
click at [482, 224] on icon at bounding box center [489, 224] width 14 height 15
click at [482, 233] on input "radio" at bounding box center [482, 233] width 0 height 0
click at [428, 262] on button "Próximo →" at bounding box center [412, 266] width 78 height 24
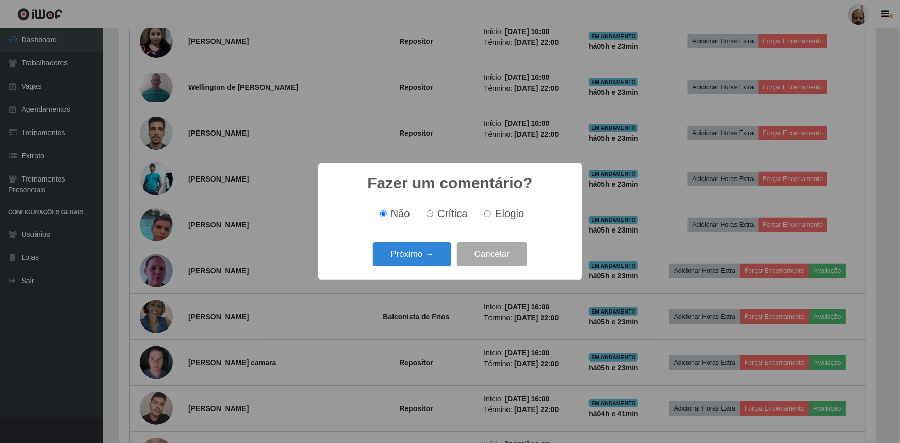
click at [513, 205] on div "Não Crítica Elogio" at bounding box center [449, 213] width 243 height 30
drag, startPoint x: 510, startPoint y: 211, endPoint x: 497, endPoint y: 229, distance: 22.4
click at [510, 211] on span "Elogio" at bounding box center [509, 213] width 29 height 11
click at [491, 211] on input "Elogio" at bounding box center [487, 213] width 7 height 7
radio input "true"
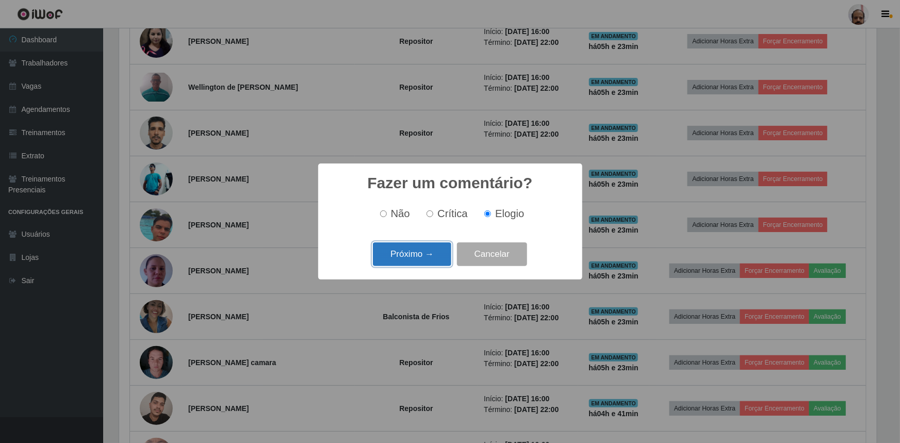
click at [423, 251] on button "Próximo →" at bounding box center [412, 254] width 78 height 24
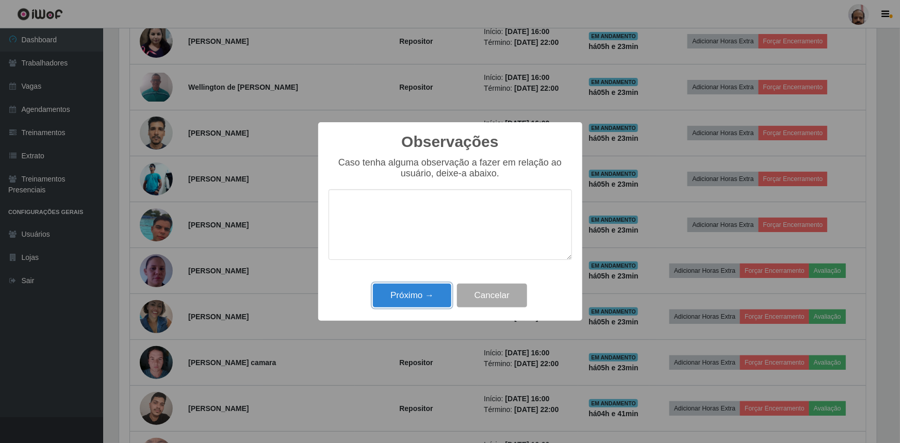
click at [408, 290] on button "Próximo →" at bounding box center [412, 296] width 78 height 24
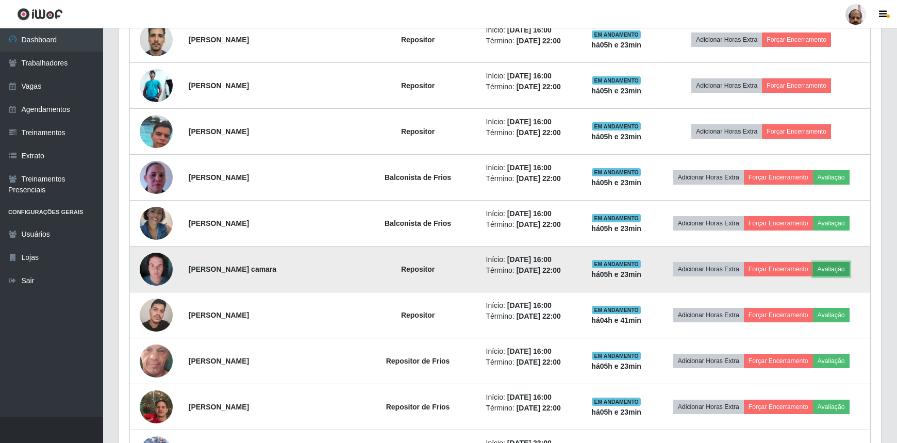
click at [839, 267] on button "Avaliação" at bounding box center [831, 269] width 37 height 14
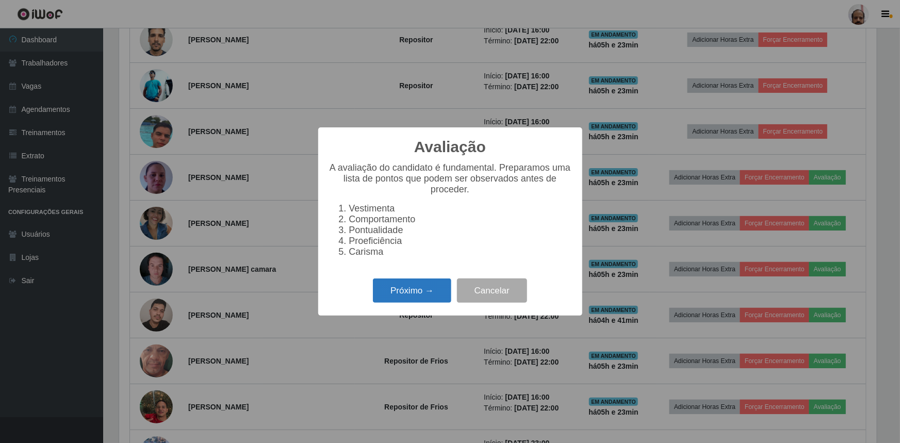
click at [424, 289] on button "Próximo →" at bounding box center [412, 290] width 78 height 24
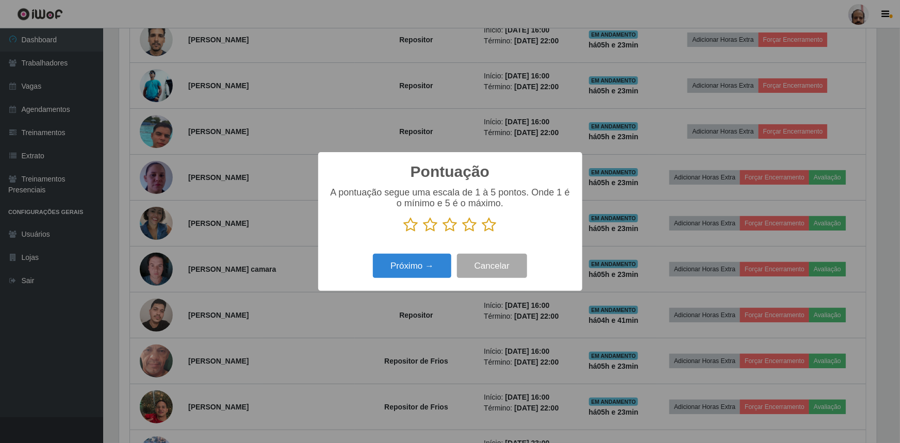
click at [489, 226] on icon at bounding box center [489, 224] width 14 height 15
click at [482, 233] on input "radio" at bounding box center [482, 233] width 0 height 0
click at [428, 262] on button "Próximo →" at bounding box center [412, 266] width 78 height 24
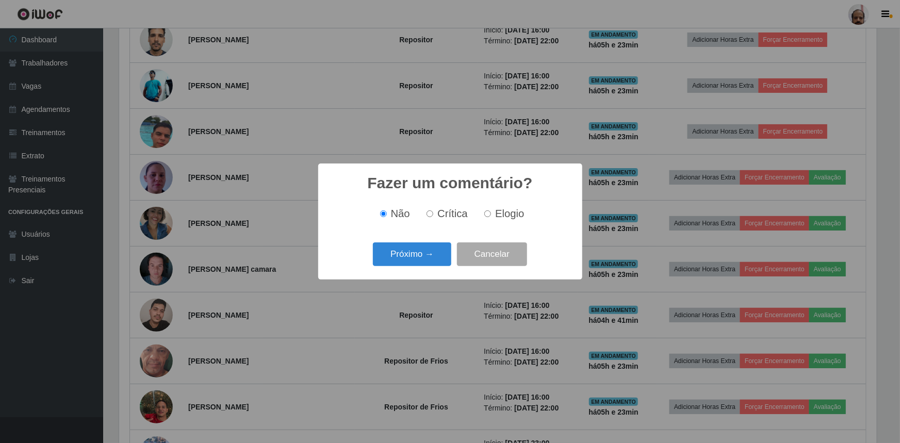
click at [505, 218] on span "Elogio" at bounding box center [509, 213] width 29 height 11
click at [491, 217] on input "Elogio" at bounding box center [487, 213] width 7 height 7
radio input "true"
click at [418, 253] on button "Próximo →" at bounding box center [412, 254] width 78 height 24
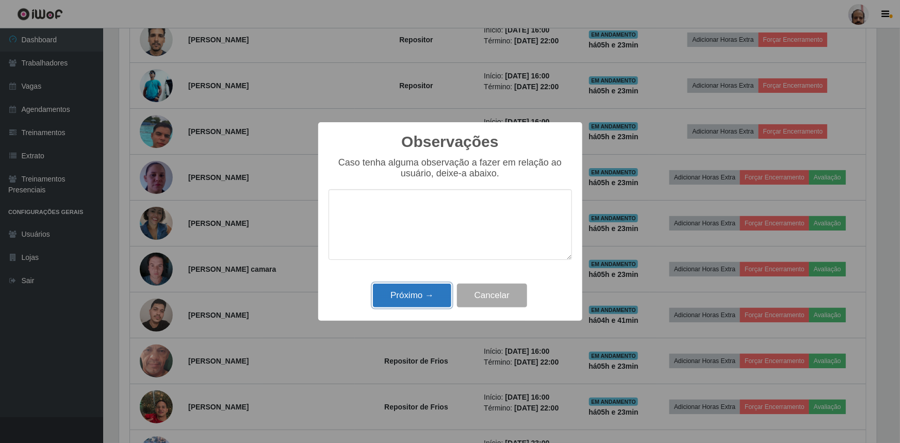
click at [412, 294] on button "Próximo →" at bounding box center [412, 296] width 78 height 24
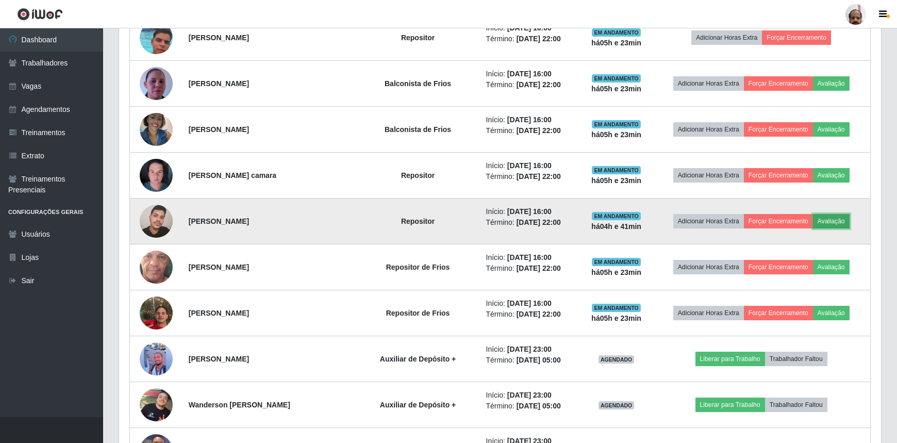
click at [841, 217] on button "Avaliação" at bounding box center [831, 221] width 37 height 14
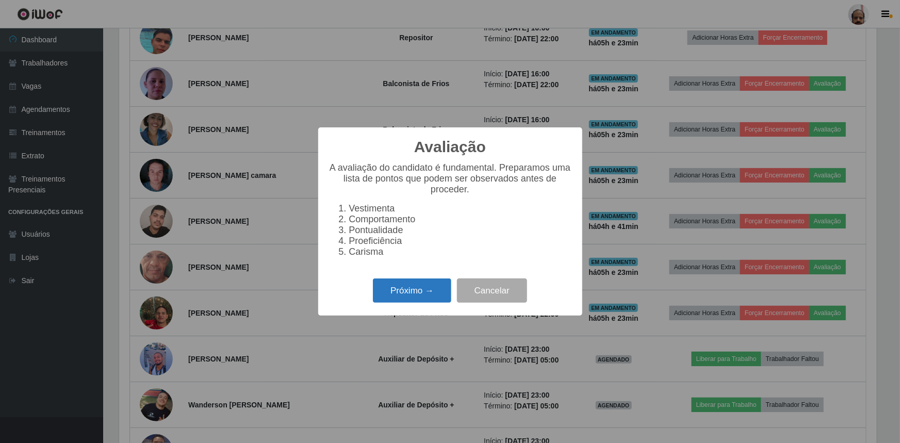
click at [422, 290] on button "Próximo →" at bounding box center [412, 290] width 78 height 24
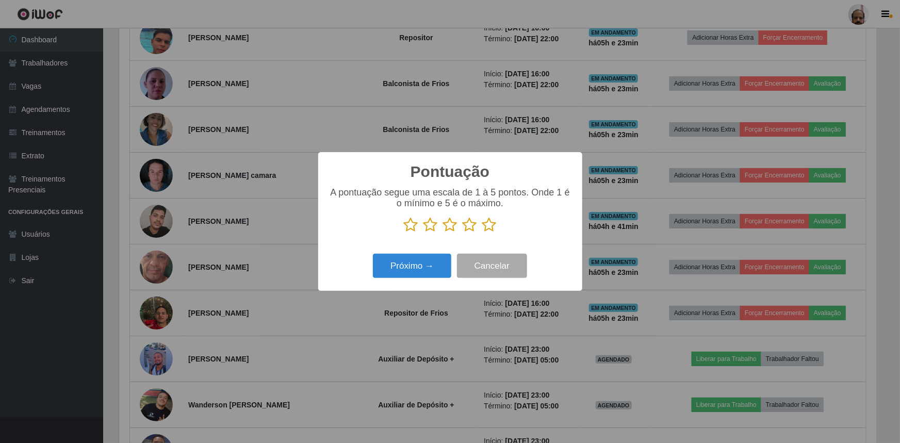
click at [485, 227] on icon at bounding box center [489, 224] width 14 height 15
click at [482, 233] on input "radio" at bounding box center [482, 233] width 0 height 0
click at [421, 271] on button "Próximo →" at bounding box center [412, 266] width 78 height 24
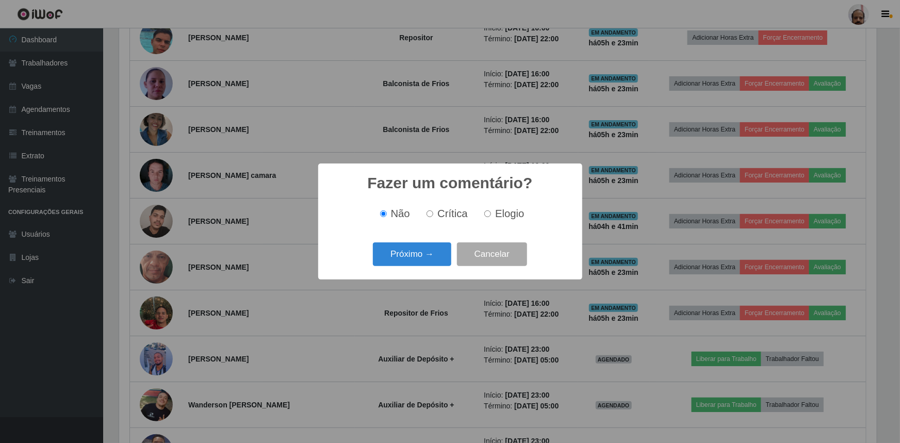
click at [503, 214] on span "Elogio" at bounding box center [509, 213] width 29 height 11
click at [491, 214] on input "Elogio" at bounding box center [487, 213] width 7 height 7
radio input "true"
click at [418, 247] on button "Próximo →" at bounding box center [412, 254] width 78 height 24
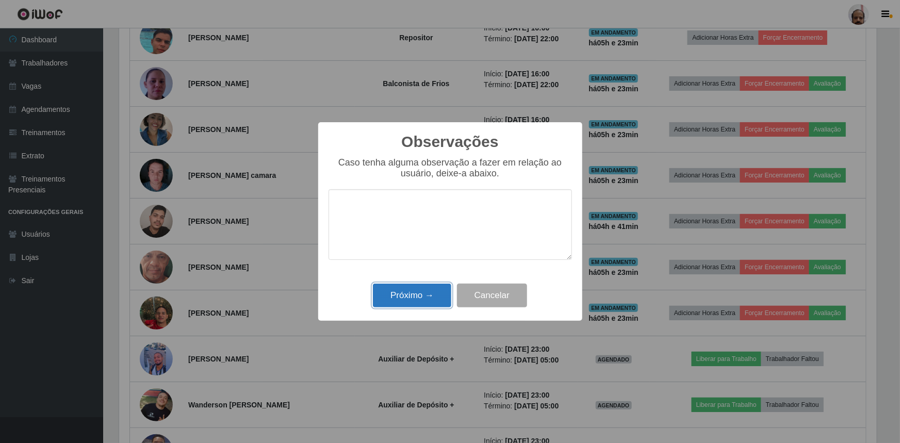
click at [411, 290] on button "Próximo →" at bounding box center [412, 296] width 78 height 24
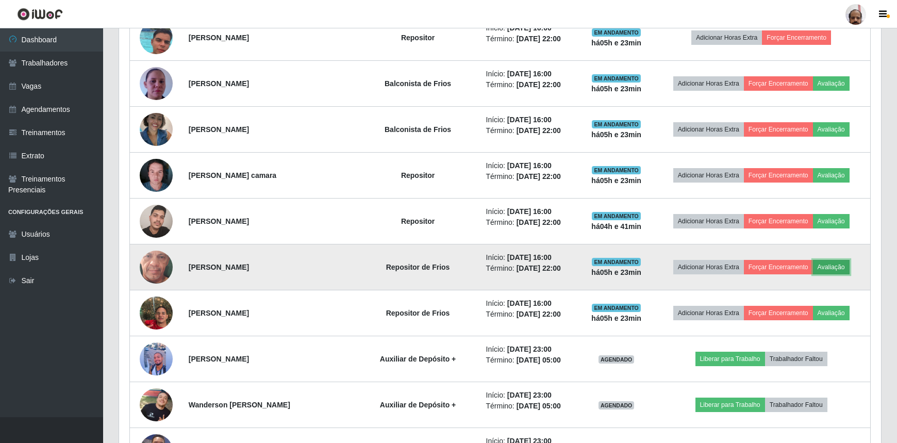
click at [834, 268] on button "Avaliação" at bounding box center [831, 267] width 37 height 14
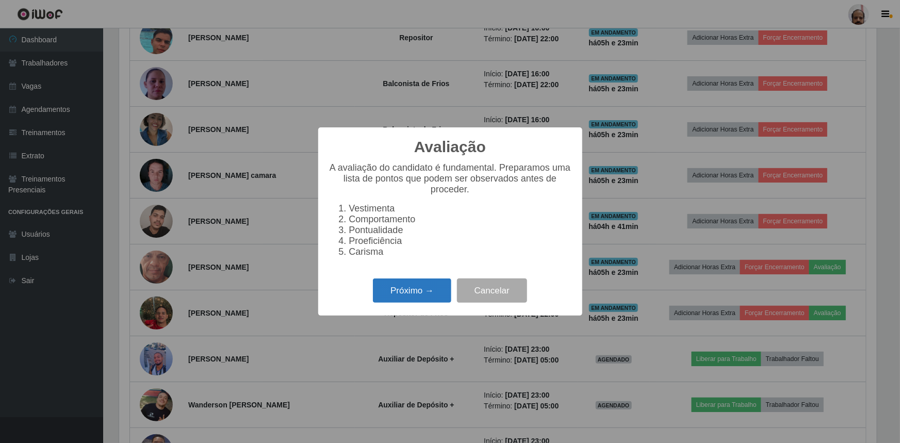
click at [417, 303] on button "Próximo →" at bounding box center [412, 290] width 78 height 24
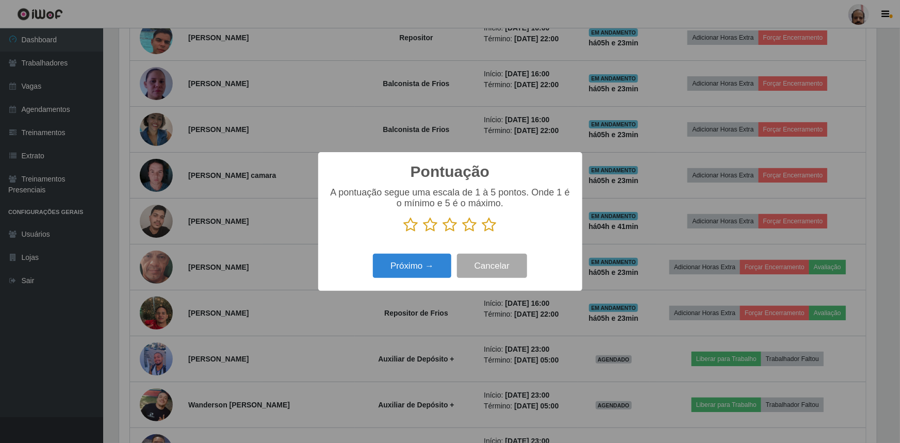
click at [487, 226] on icon at bounding box center [489, 224] width 14 height 15
click at [482, 233] on input "radio" at bounding box center [482, 233] width 0 height 0
drag, startPoint x: 427, startPoint y: 263, endPoint x: 434, endPoint y: 261, distance: 7.2
click at [434, 261] on button "Próximo →" at bounding box center [412, 266] width 78 height 24
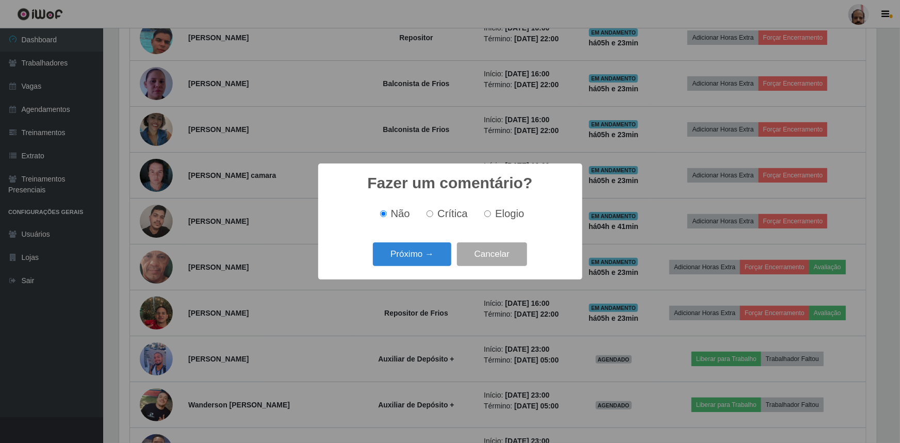
click at [488, 213] on input "Elogio" at bounding box center [487, 213] width 7 height 7
radio input "true"
click at [420, 253] on button "Próximo →" at bounding box center [412, 254] width 78 height 24
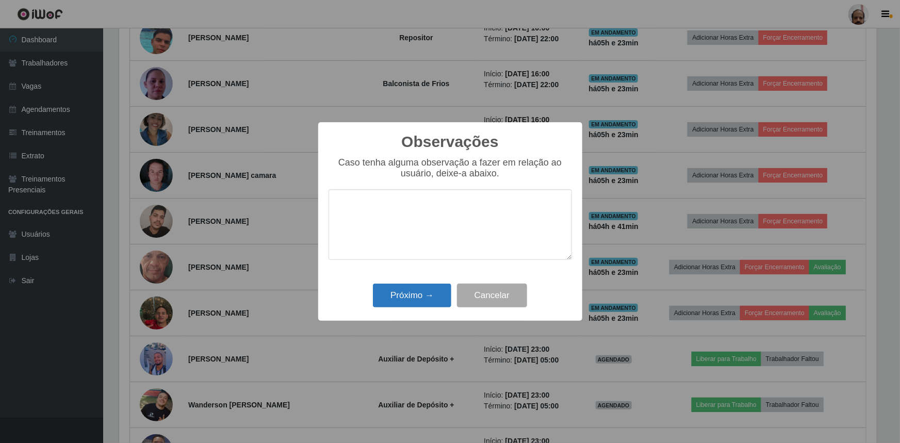
click at [416, 285] on div "Próximo → Cancelar" at bounding box center [449, 294] width 243 height 29
click at [393, 302] on button "Próximo →" at bounding box center [412, 296] width 78 height 24
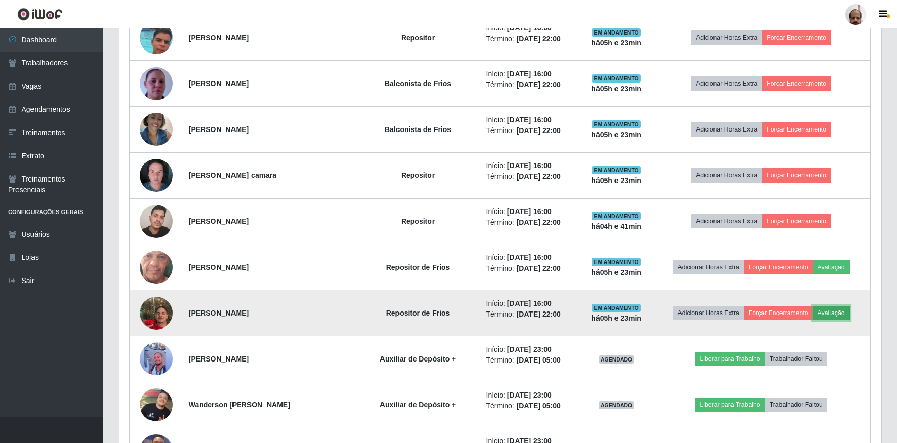
click at [835, 309] on button "Avaliação" at bounding box center [831, 313] width 37 height 14
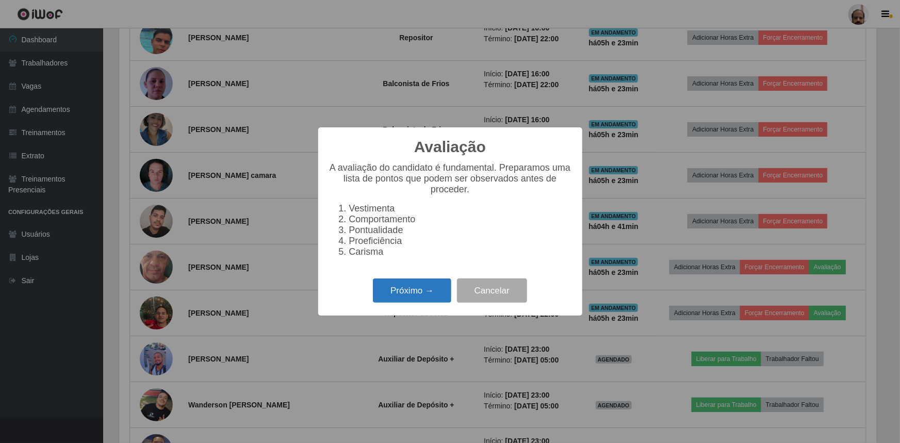
click at [408, 294] on button "Próximo →" at bounding box center [412, 290] width 78 height 24
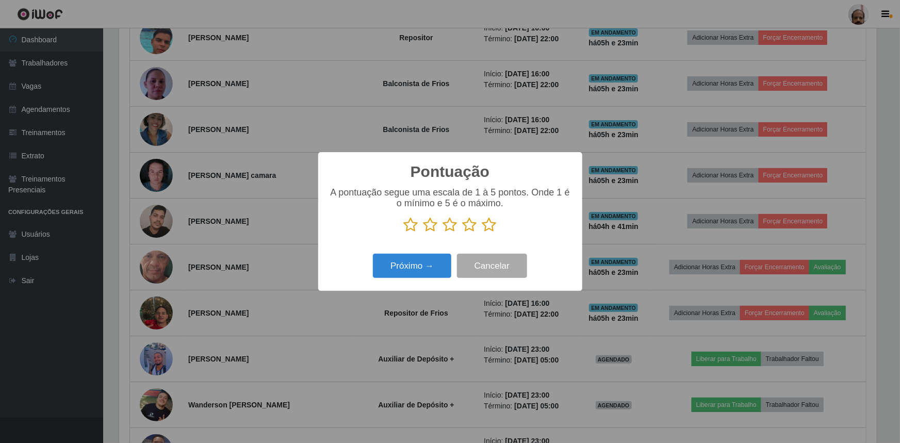
click at [486, 230] on icon at bounding box center [489, 224] width 14 height 15
click at [482, 233] on input "radio" at bounding box center [482, 233] width 0 height 0
click at [411, 265] on button "Próximo →" at bounding box center [412, 266] width 78 height 24
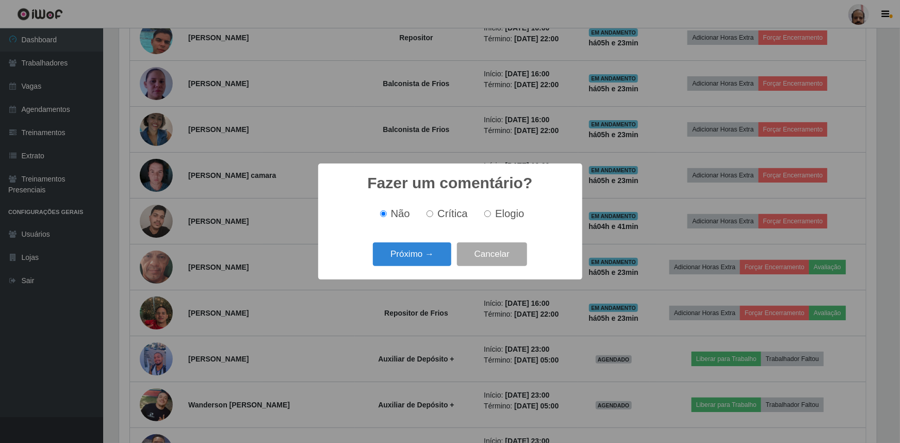
click at [506, 214] on span "Elogio" at bounding box center [509, 213] width 29 height 11
click at [491, 214] on input "Elogio" at bounding box center [487, 213] width 7 height 7
radio input "true"
click at [400, 263] on button "Próximo →" at bounding box center [412, 254] width 78 height 24
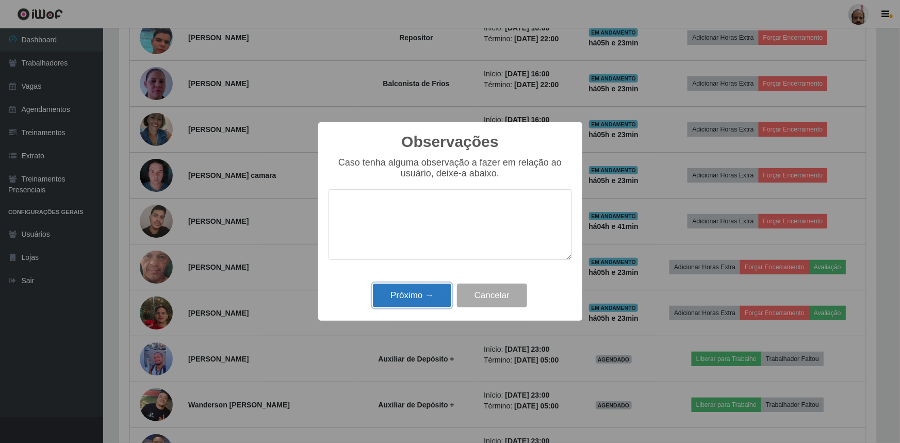
click at [399, 305] on button "Próximo →" at bounding box center [412, 296] width 78 height 24
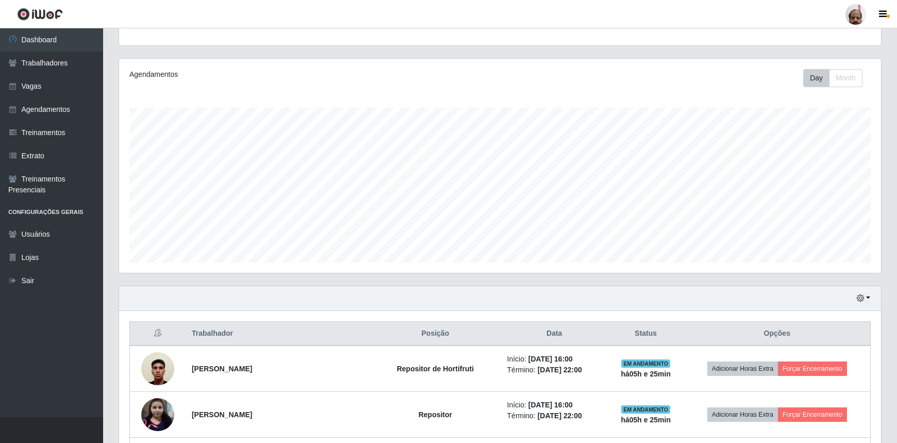
scroll to position [104, 0]
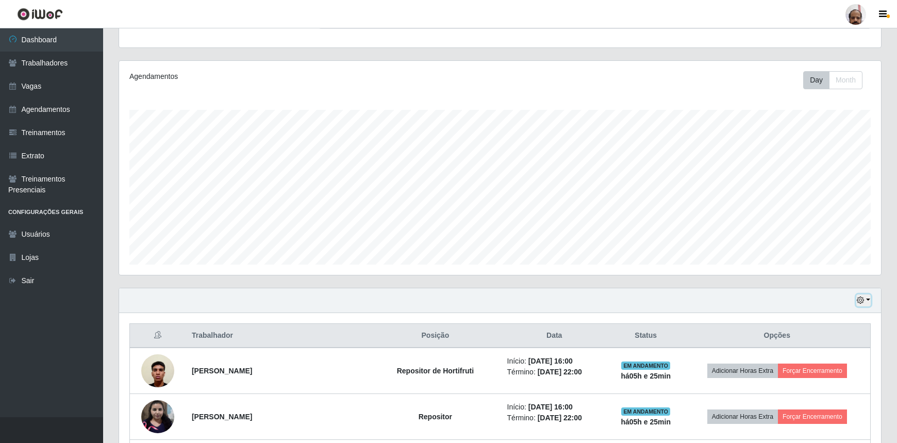
click at [866, 294] on button "button" at bounding box center [863, 300] width 14 height 12
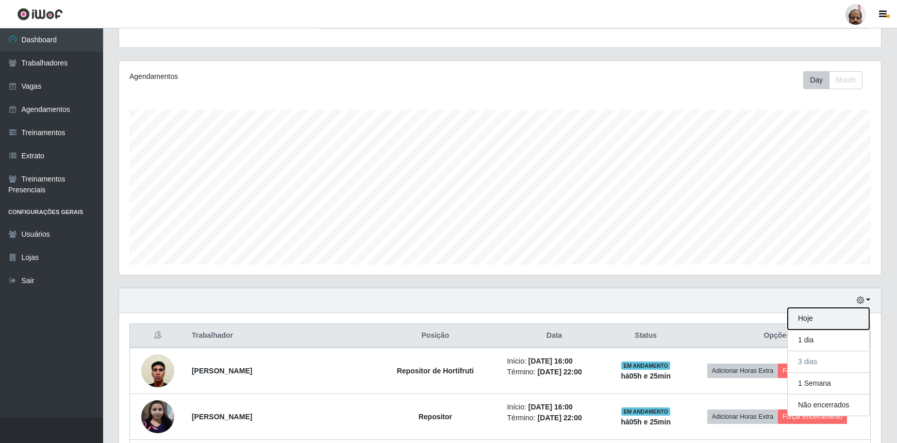
click at [816, 319] on button "Hoje" at bounding box center [828, 319] width 81 height 22
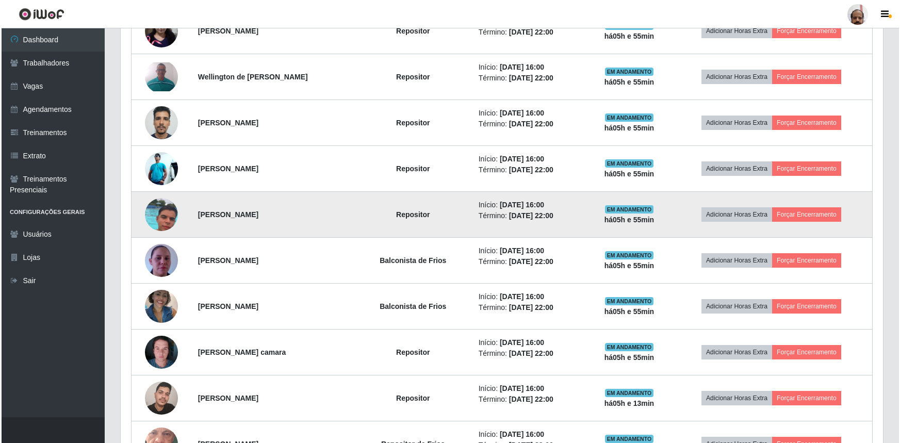
scroll to position [506, 0]
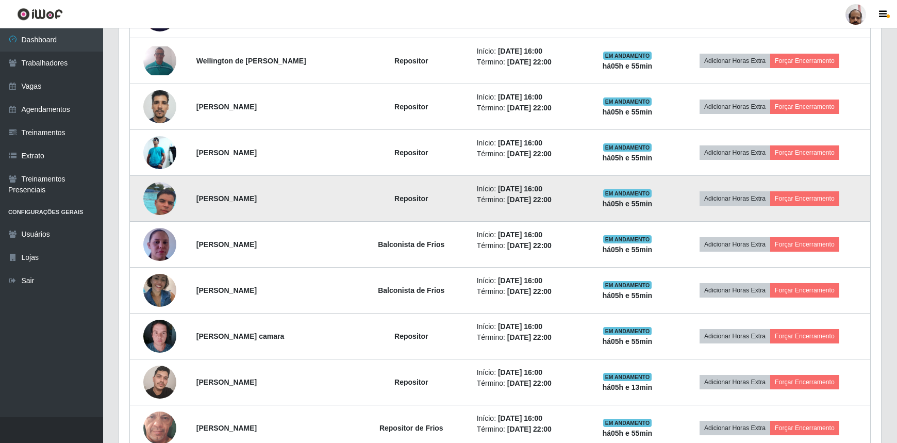
click at [155, 214] on td at bounding box center [160, 199] width 60 height 46
click at [155, 203] on img at bounding box center [159, 198] width 33 height 59
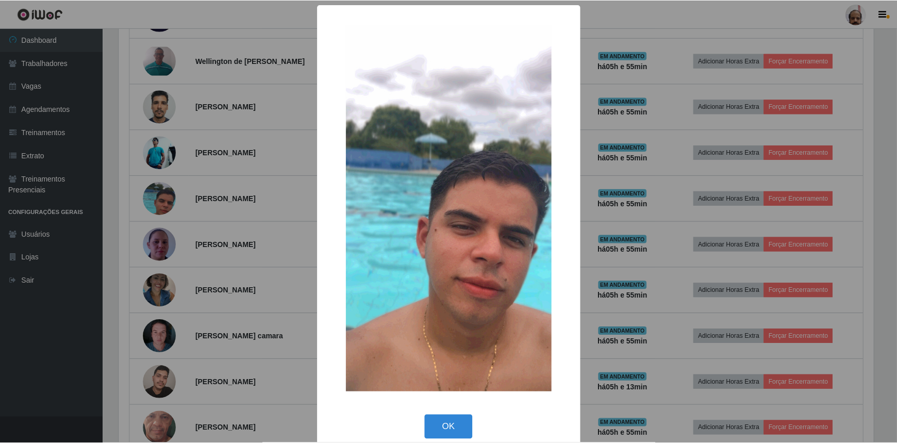
scroll to position [214, 757]
click at [449, 425] on button "OK" at bounding box center [450, 427] width 48 height 24
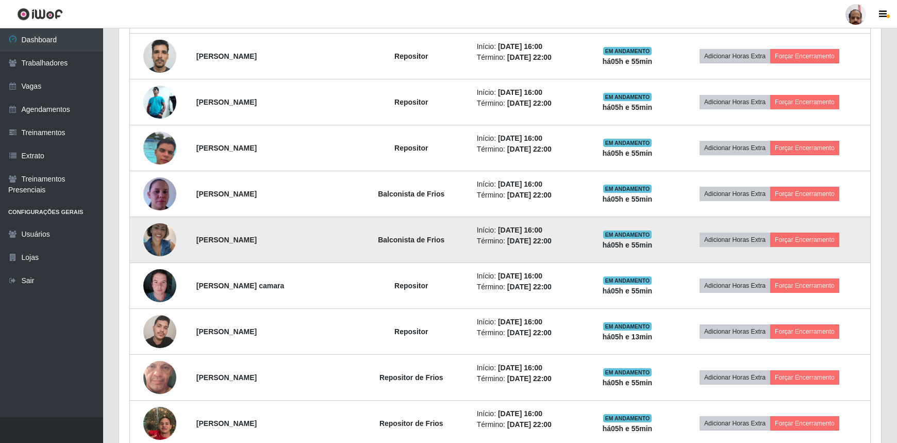
scroll to position [647, 0]
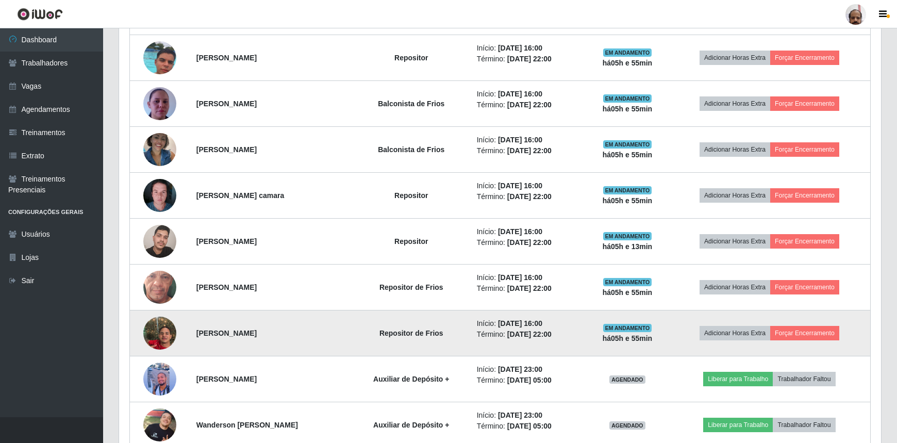
click at [157, 326] on img at bounding box center [159, 333] width 33 height 59
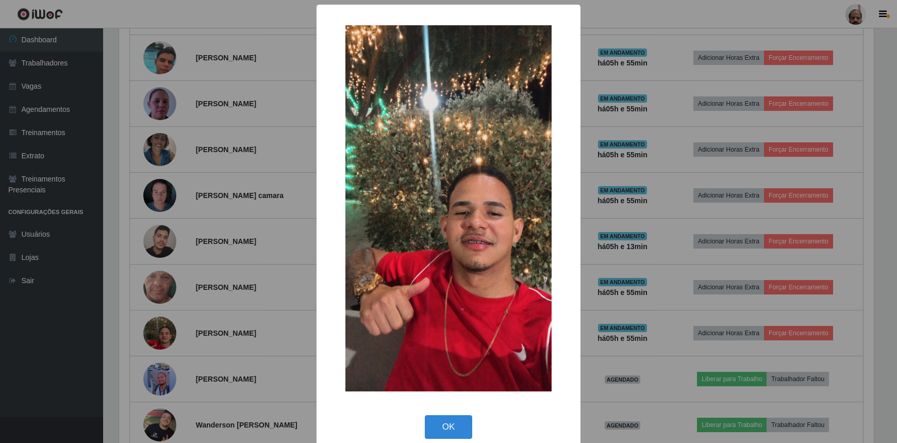
scroll to position [214, 757]
click at [660, 317] on div "× OK Cancel" at bounding box center [450, 221] width 900 height 443
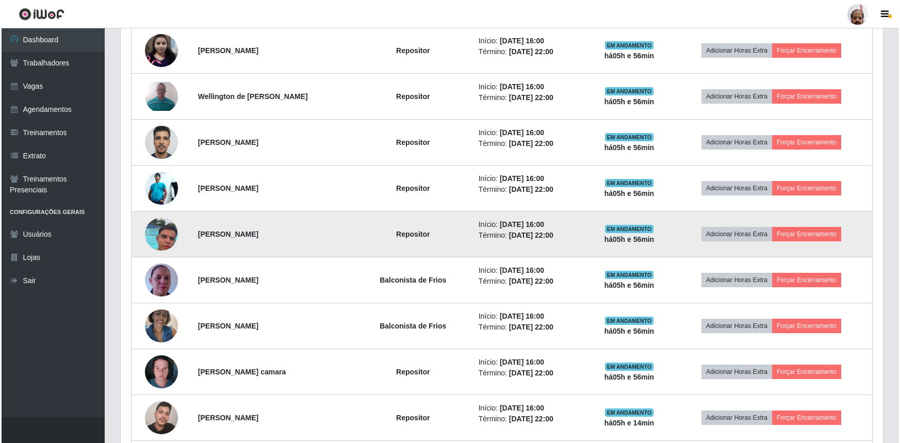
scroll to position [553, 0]
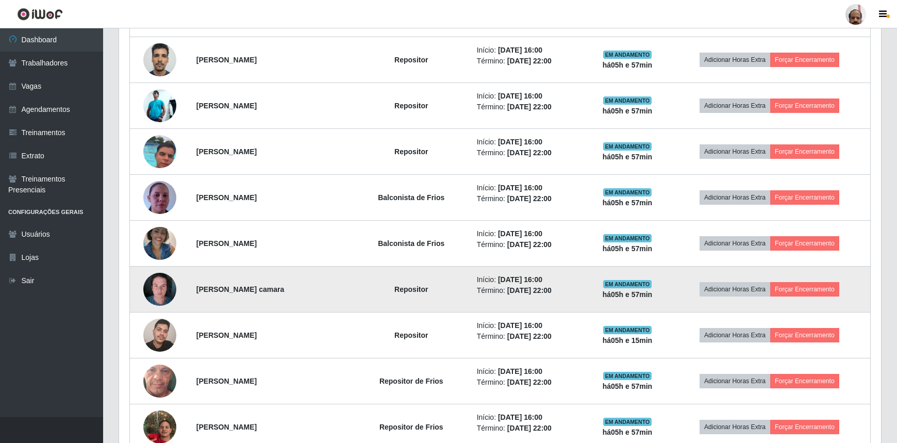
click at [152, 287] on img at bounding box center [159, 289] width 33 height 44
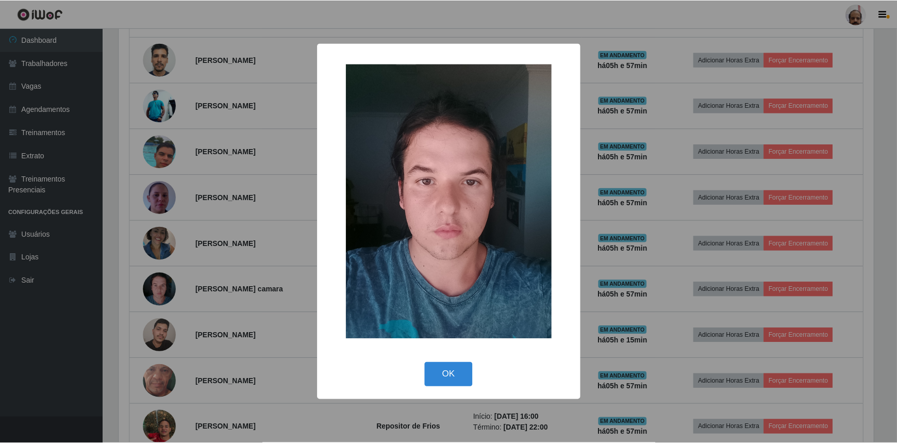
scroll to position [214, 757]
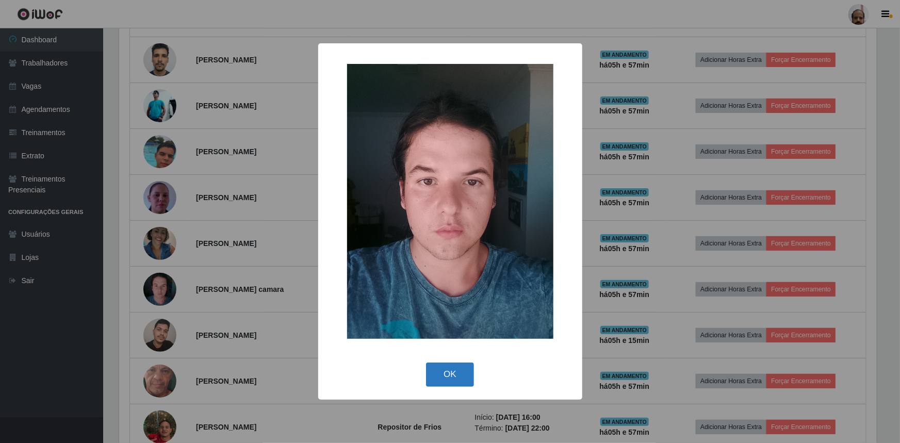
click at [450, 370] on button "OK" at bounding box center [450, 374] width 48 height 24
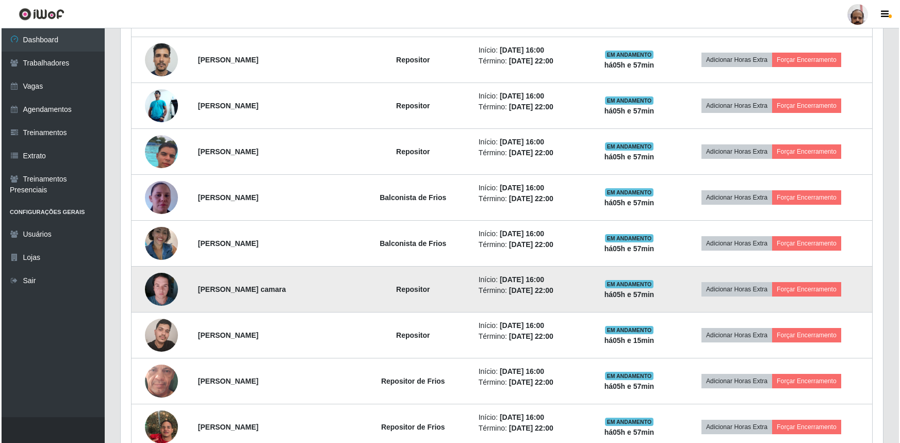
scroll to position [693, 0]
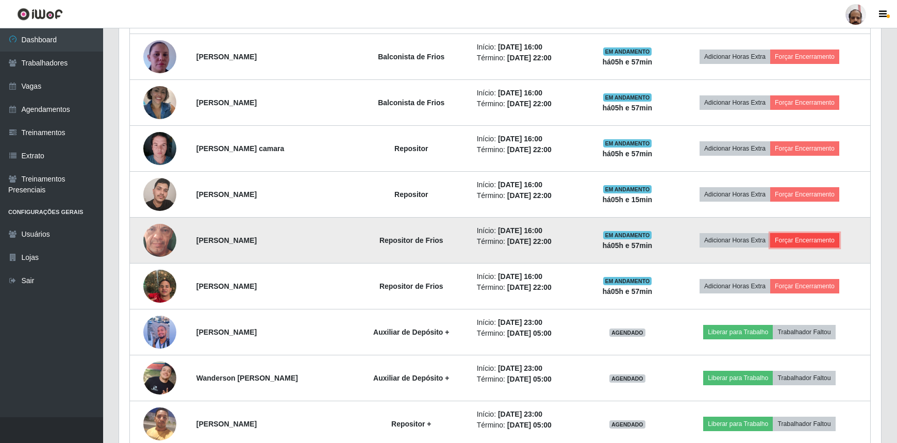
click at [821, 240] on button "Forçar Encerramento" at bounding box center [804, 240] width 69 height 14
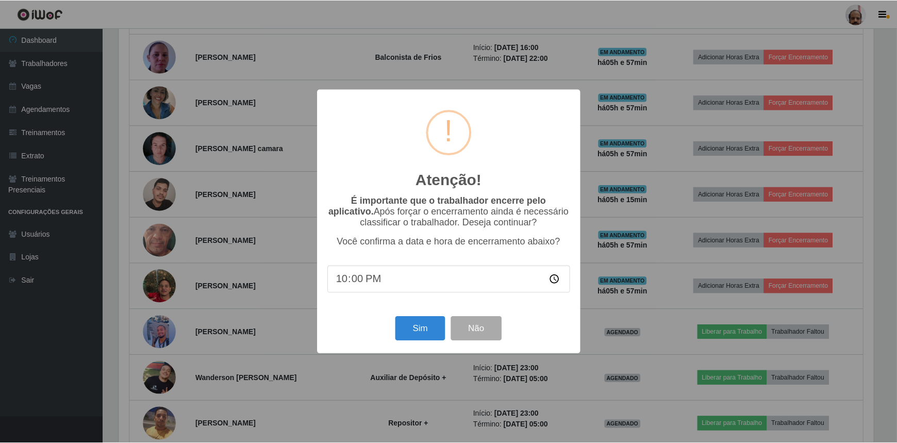
scroll to position [214, 757]
click at [401, 341] on button "Sim" at bounding box center [421, 329] width 50 height 24
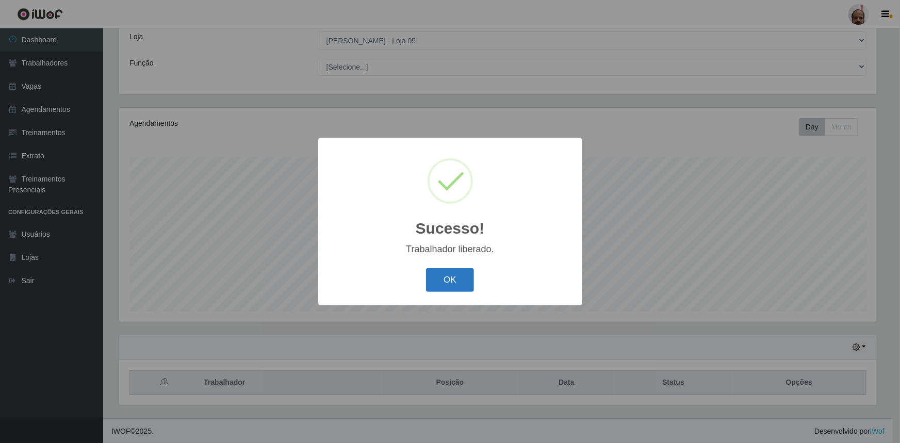
click at [454, 278] on button "OK" at bounding box center [450, 280] width 48 height 24
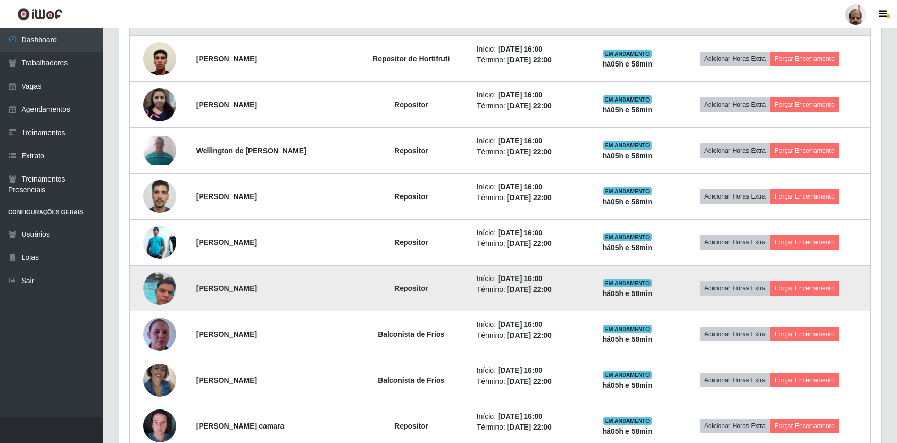
scroll to position [433, 0]
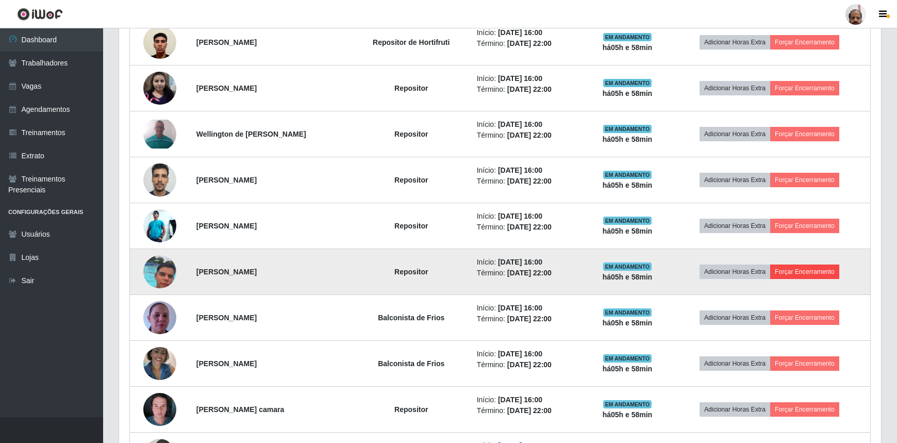
click at [805, 262] on td "Adicionar Horas Extra Forçar Encerramento" at bounding box center [770, 272] width 202 height 46
click at [808, 274] on button "Forçar Encerramento" at bounding box center [804, 271] width 69 height 14
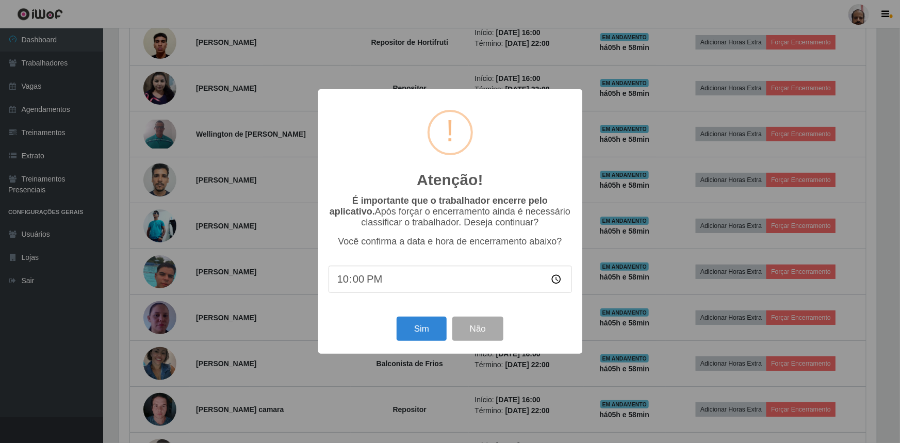
click at [412, 318] on div "Sim Não" at bounding box center [449, 328] width 243 height 29
click at [413, 325] on button "Sim" at bounding box center [421, 329] width 50 height 24
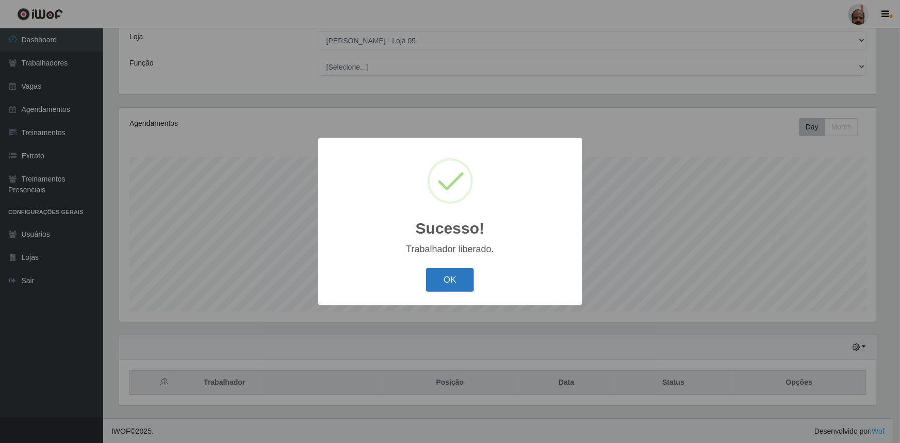
click at [429, 279] on button "OK" at bounding box center [450, 280] width 48 height 24
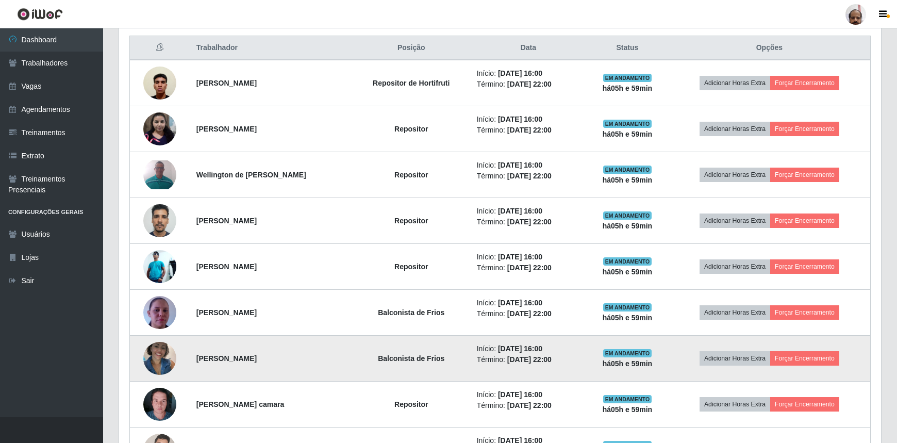
scroll to position [386, 0]
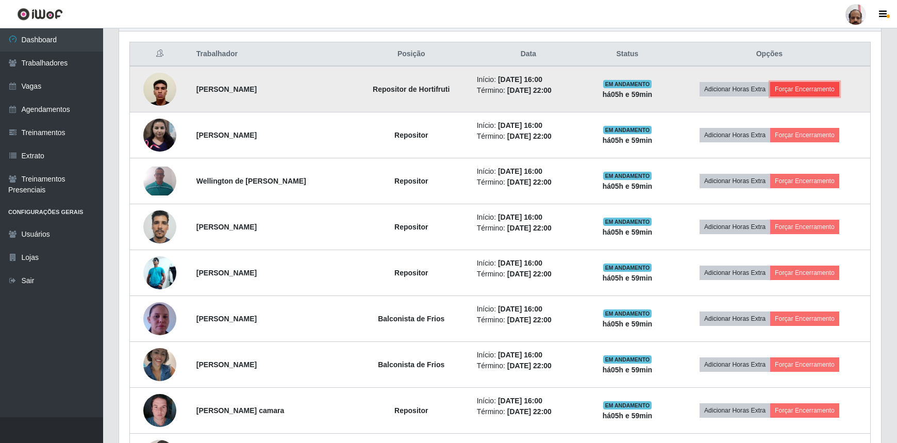
click at [802, 91] on button "Forçar Encerramento" at bounding box center [804, 89] width 69 height 14
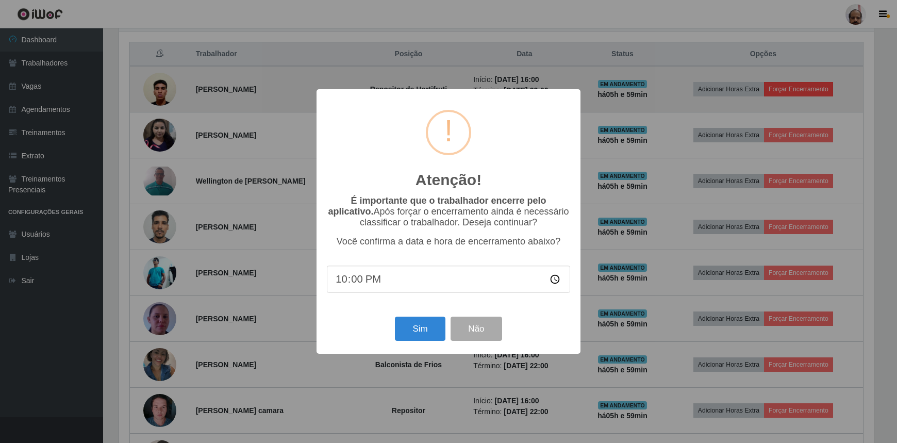
scroll to position [214, 757]
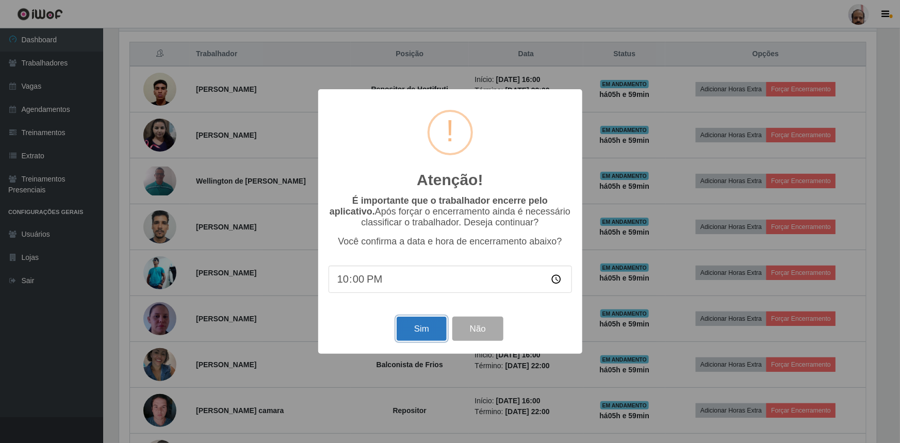
click at [432, 333] on button "Sim" at bounding box center [421, 329] width 50 height 24
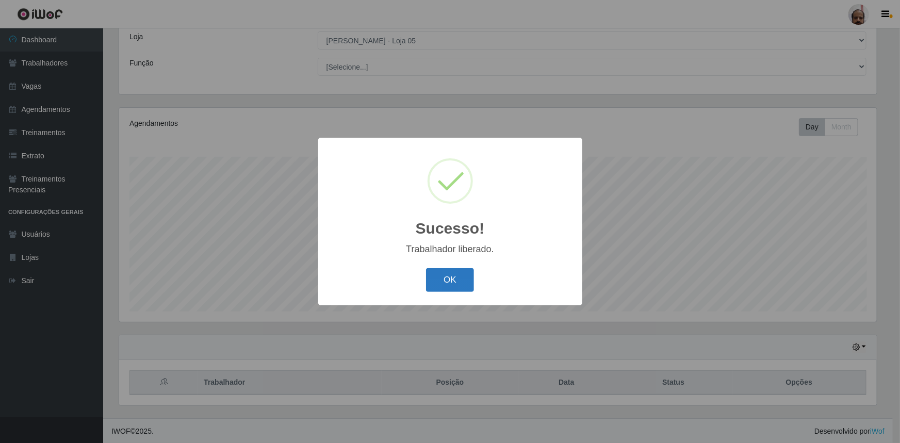
click at [451, 284] on button "OK" at bounding box center [450, 280] width 48 height 24
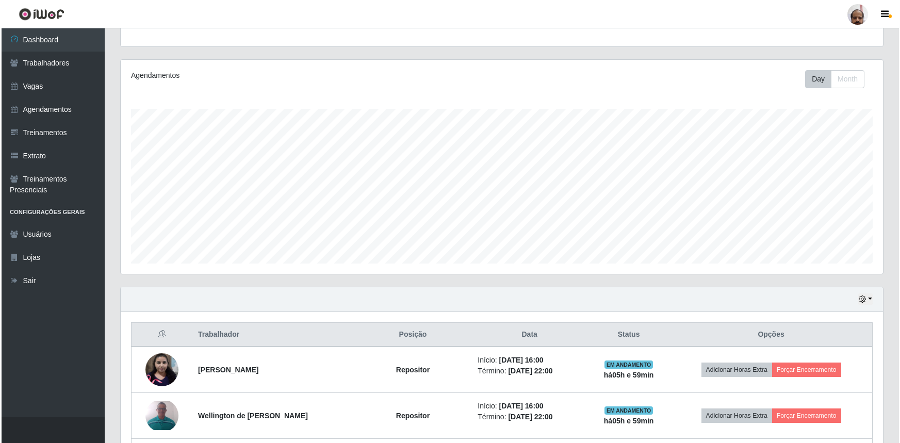
scroll to position [292, 0]
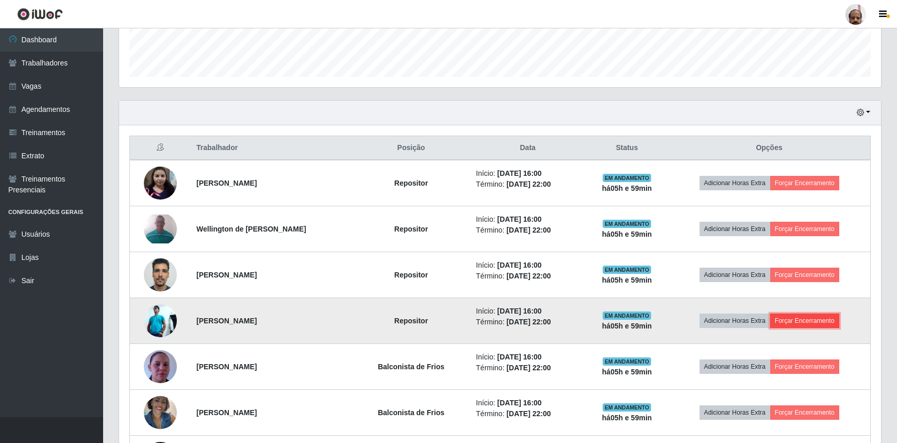
click at [820, 317] on button "Forçar Encerramento" at bounding box center [804, 320] width 69 height 14
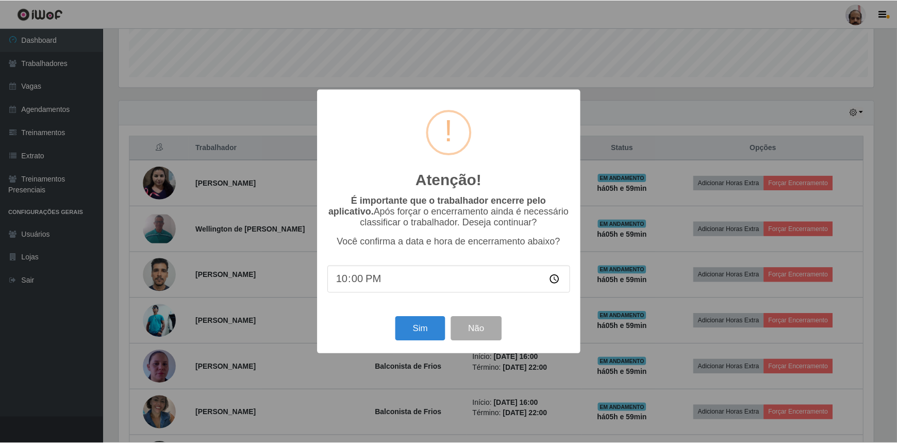
scroll to position [214, 757]
click at [427, 327] on button "Sim" at bounding box center [421, 329] width 50 height 24
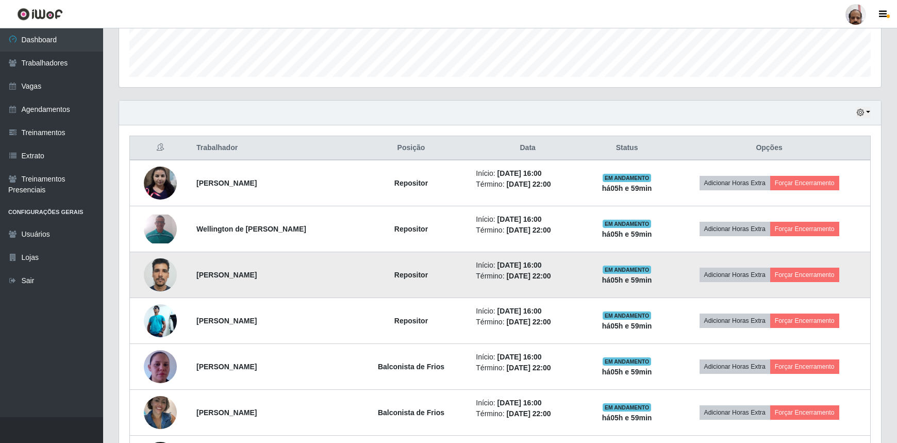
scroll to position [515370, 514826]
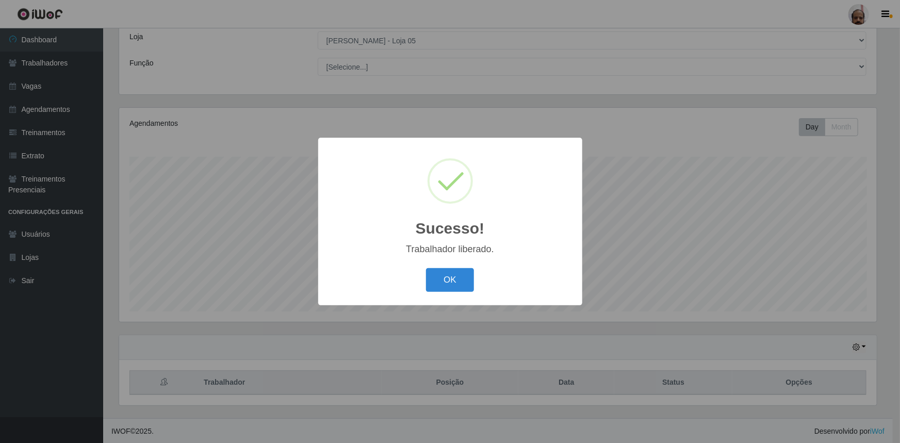
drag, startPoint x: 464, startPoint y: 269, endPoint x: 450, endPoint y: 276, distance: 15.9
click at [461, 273] on button "OK" at bounding box center [450, 280] width 48 height 24
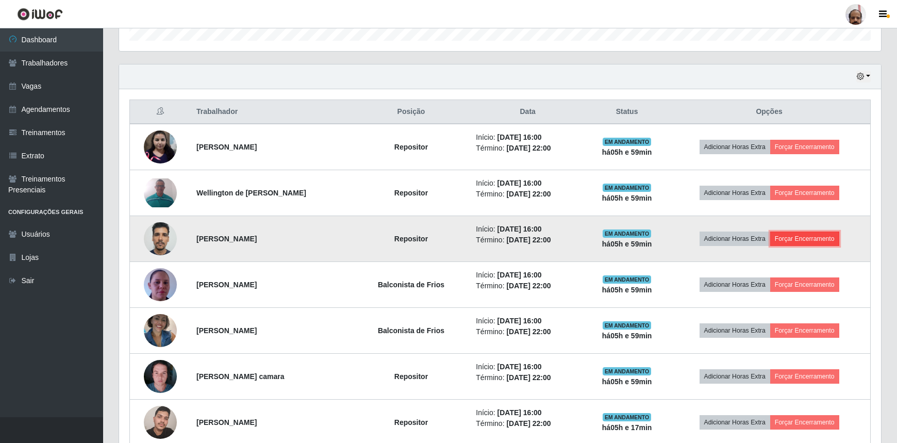
click at [809, 239] on button "Forçar Encerramento" at bounding box center [804, 238] width 69 height 14
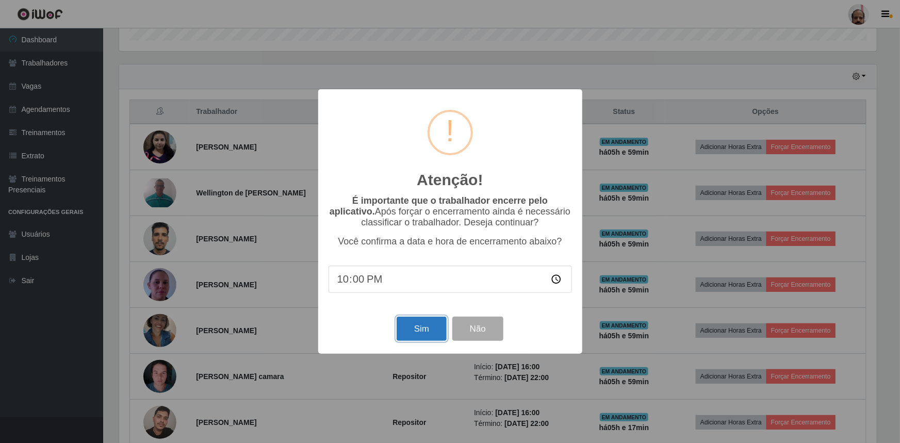
click at [433, 333] on button "Sim" at bounding box center [421, 329] width 50 height 24
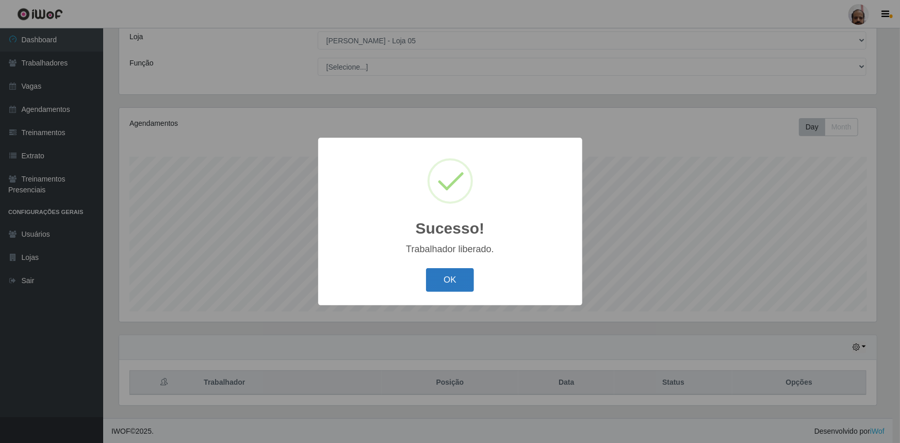
click at [443, 284] on button "OK" at bounding box center [450, 280] width 48 height 24
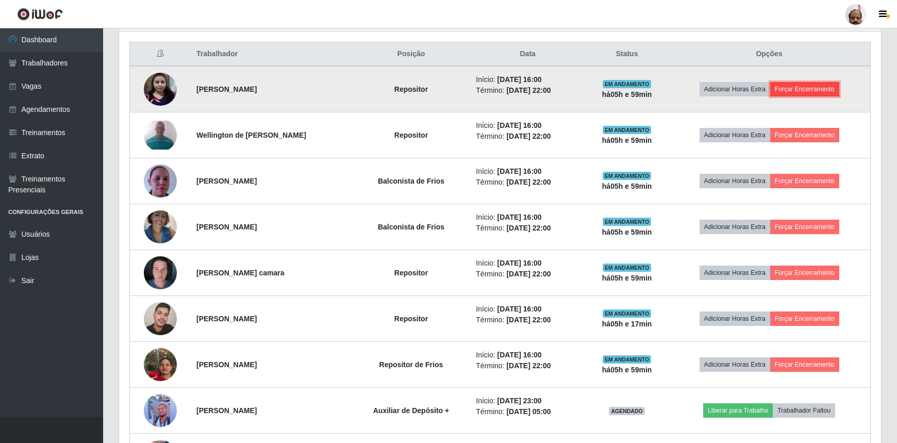
click at [833, 90] on button "Forçar Encerramento" at bounding box center [804, 89] width 69 height 14
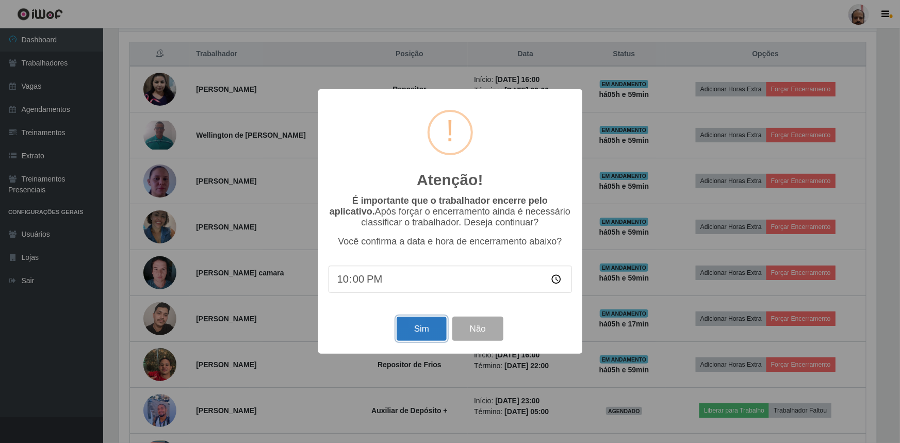
click at [406, 326] on button "Sim" at bounding box center [421, 329] width 50 height 24
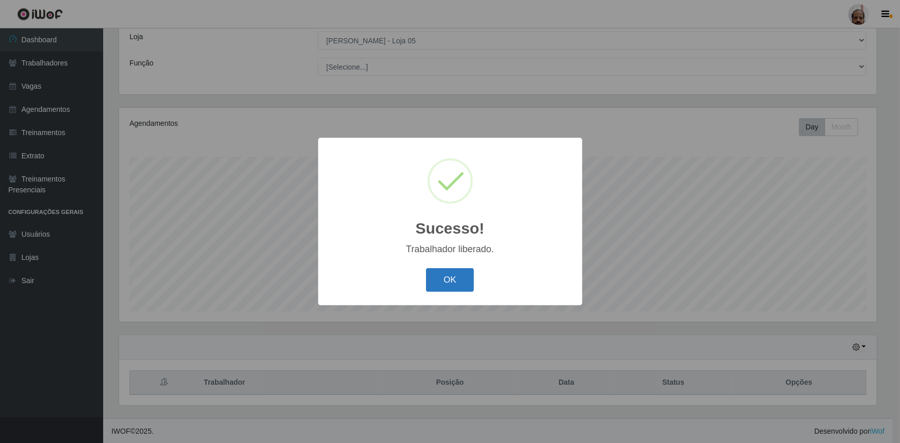
click at [438, 277] on button "OK" at bounding box center [450, 280] width 48 height 24
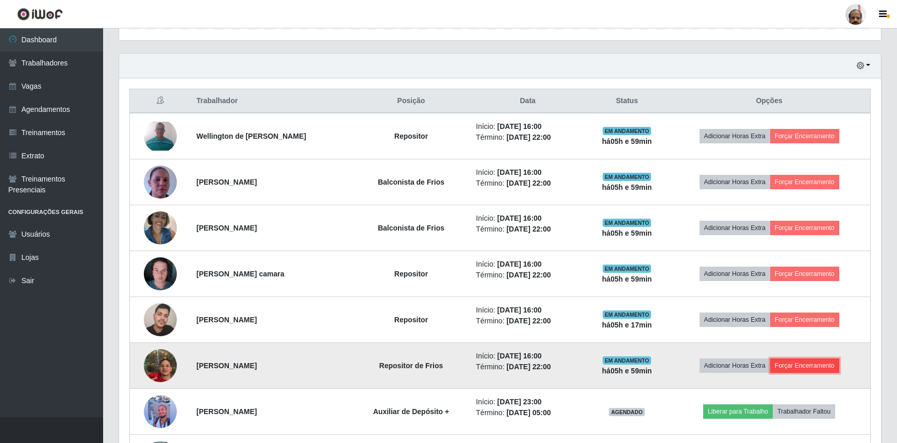
click at [809, 361] on button "Forçar Encerramento" at bounding box center [804, 365] width 69 height 14
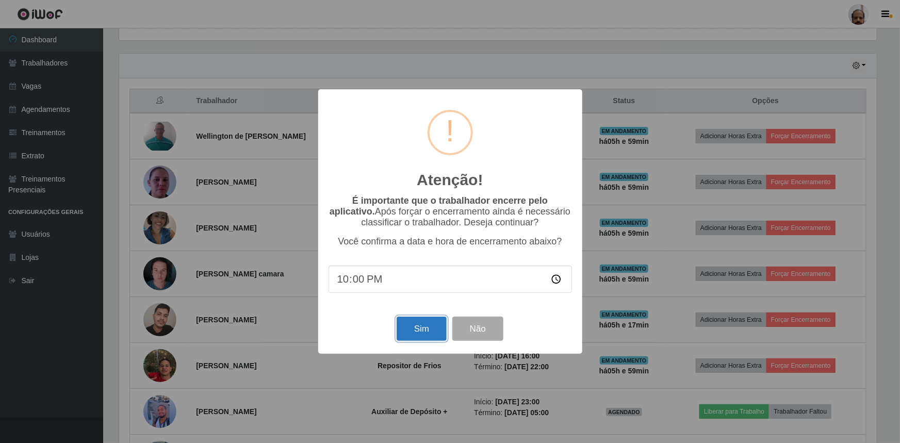
click at [418, 333] on button "Sim" at bounding box center [421, 329] width 50 height 24
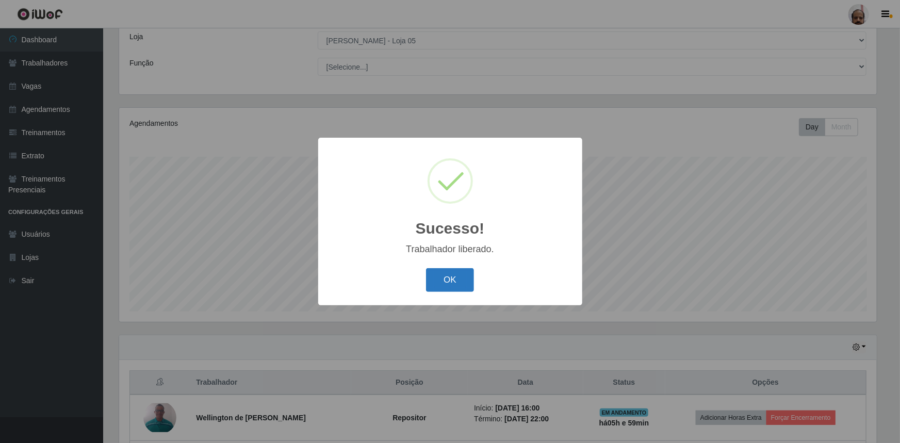
click at [465, 283] on button "OK" at bounding box center [450, 280] width 48 height 24
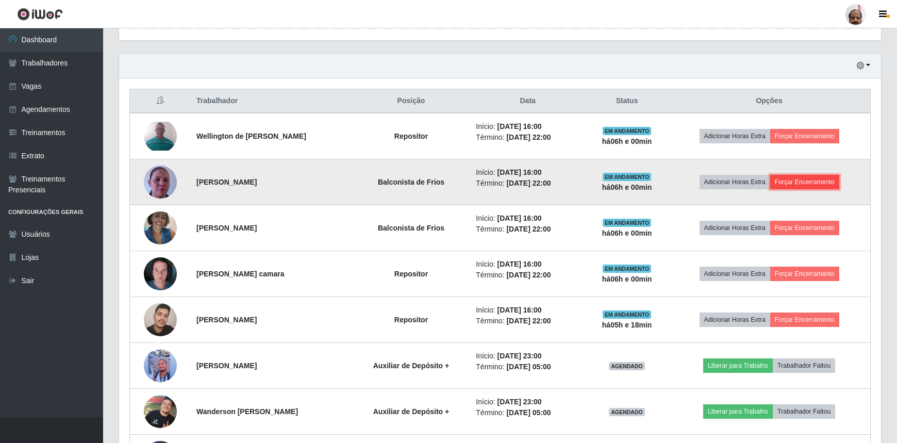
click at [798, 180] on button "Forçar Encerramento" at bounding box center [804, 182] width 69 height 14
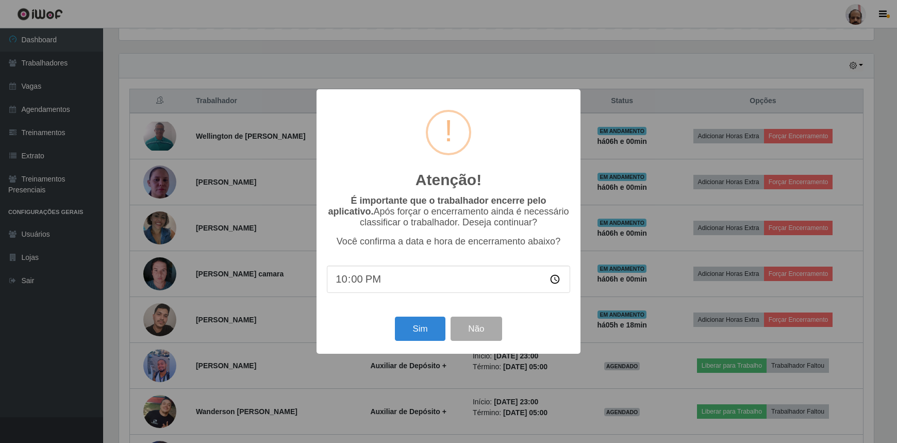
scroll to position [214, 757]
click at [423, 333] on button "Sim" at bounding box center [421, 329] width 50 height 24
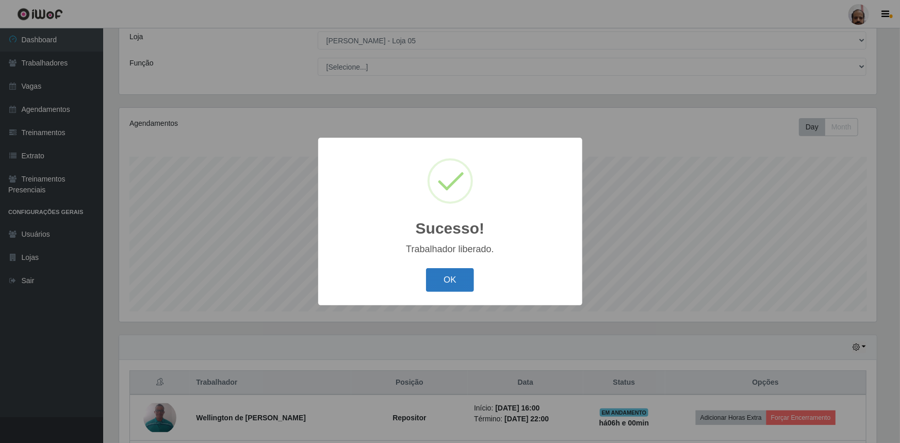
click at [439, 281] on button "OK" at bounding box center [450, 280] width 48 height 24
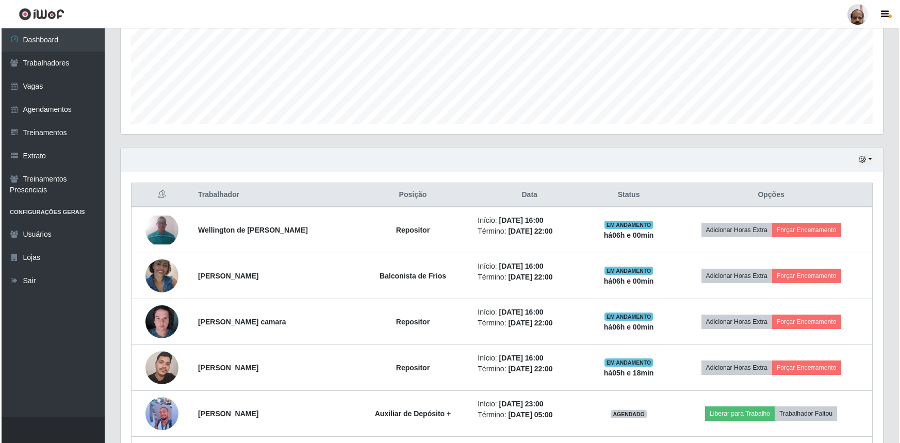
scroll to position [339, 0]
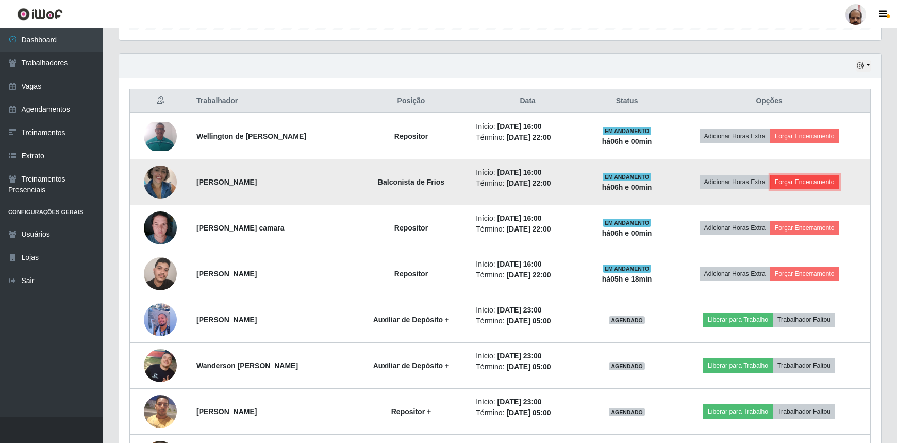
click at [814, 183] on button "Forçar Encerramento" at bounding box center [804, 182] width 69 height 14
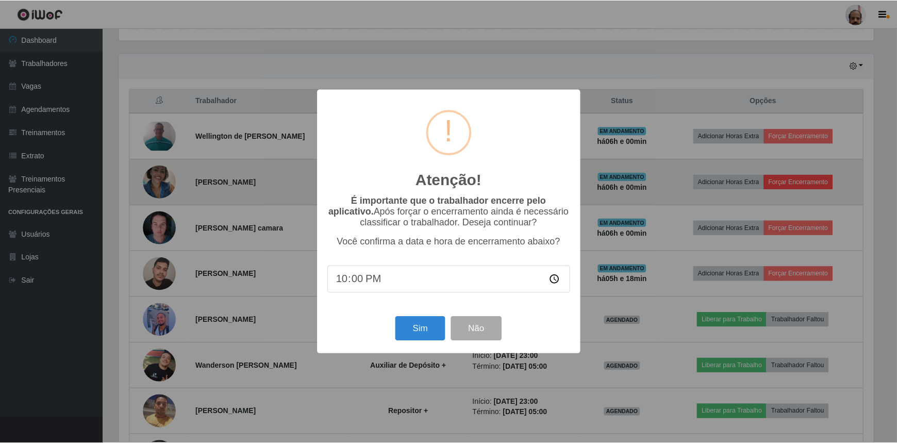
scroll to position [214, 757]
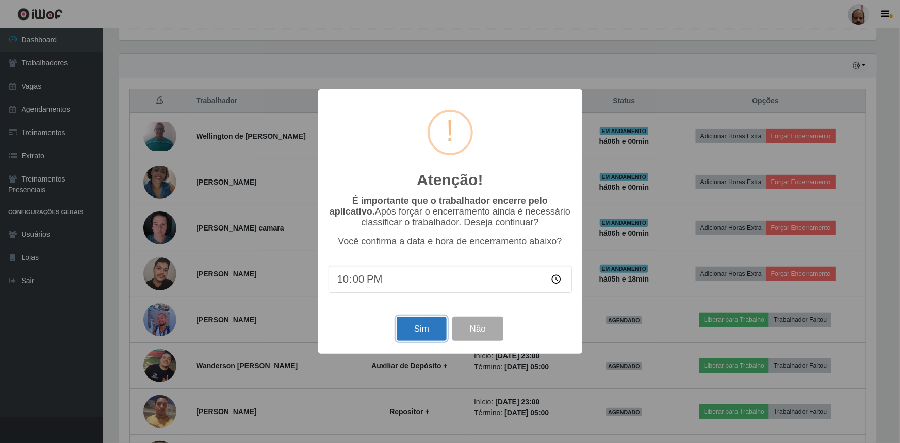
click at [421, 333] on button "Sim" at bounding box center [421, 329] width 50 height 24
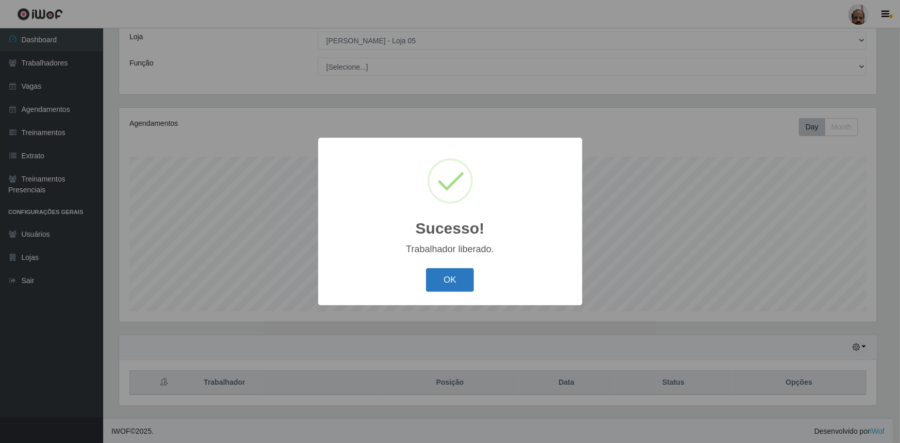
click at [447, 284] on button "OK" at bounding box center [450, 280] width 48 height 24
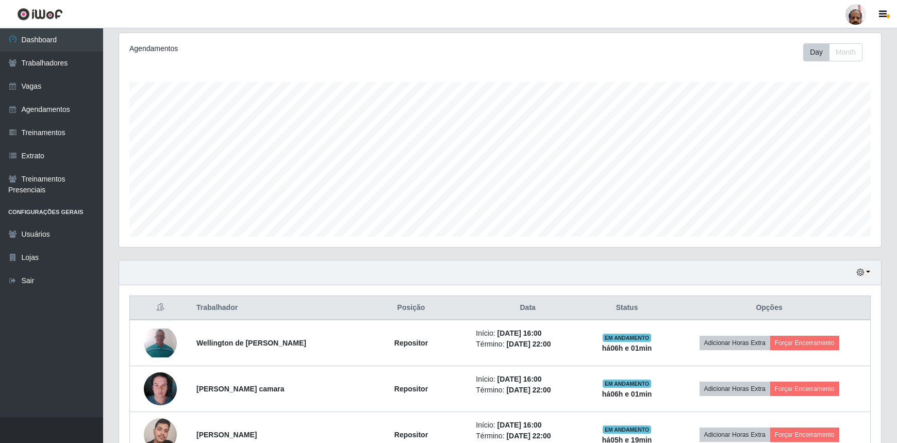
scroll to position [245, 0]
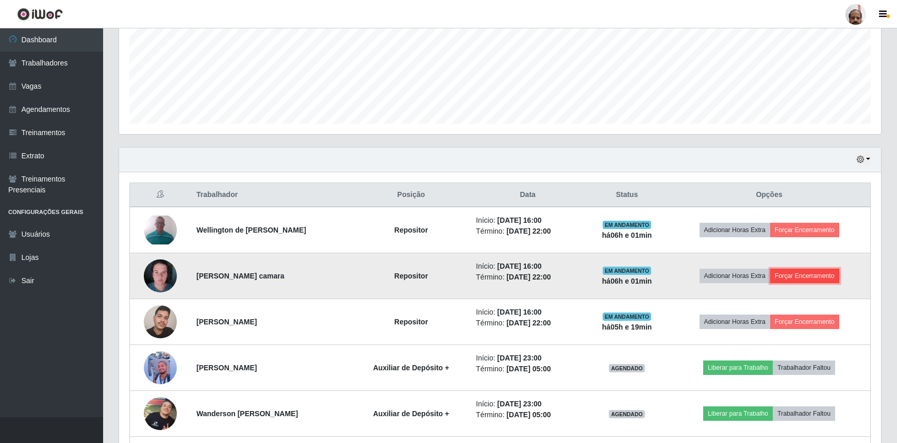
click at [816, 271] on button "Forçar Encerramento" at bounding box center [804, 276] width 69 height 14
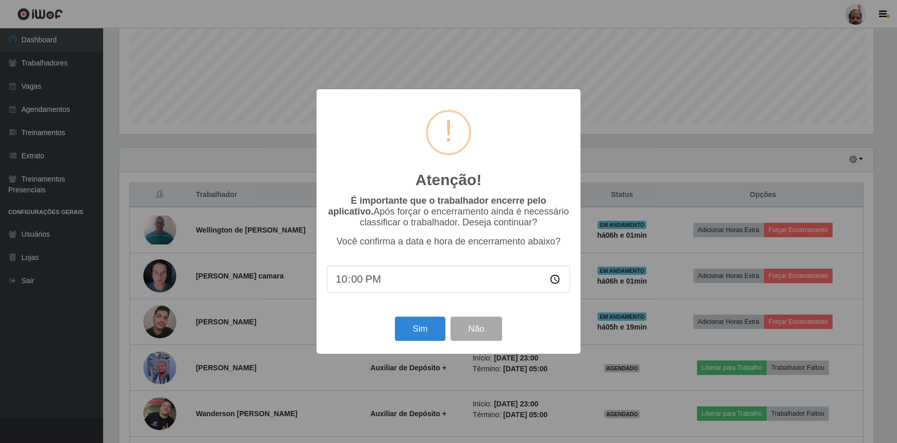
scroll to position [214, 757]
click at [408, 327] on button "Sim" at bounding box center [421, 329] width 50 height 24
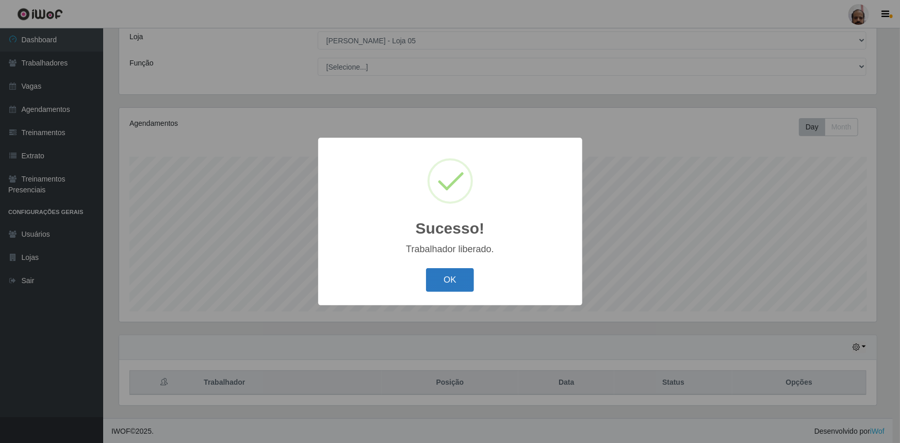
click at [438, 280] on button "OK" at bounding box center [450, 280] width 48 height 24
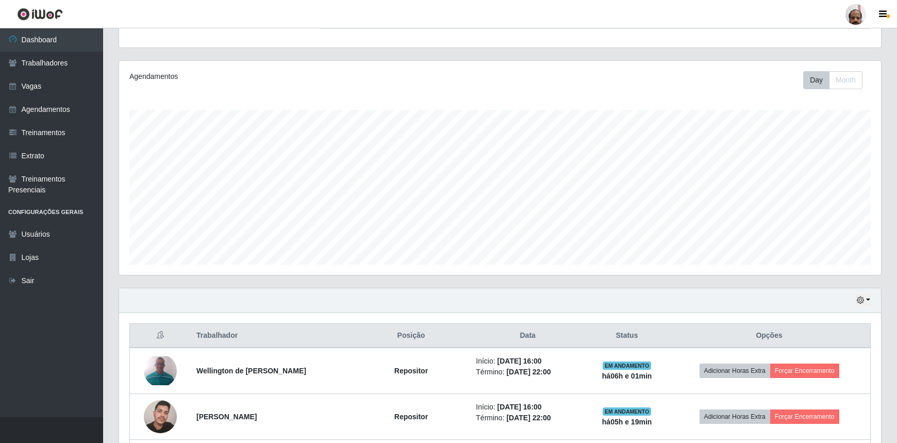
scroll to position [245, 0]
